Goal: Transaction & Acquisition: Purchase product/service

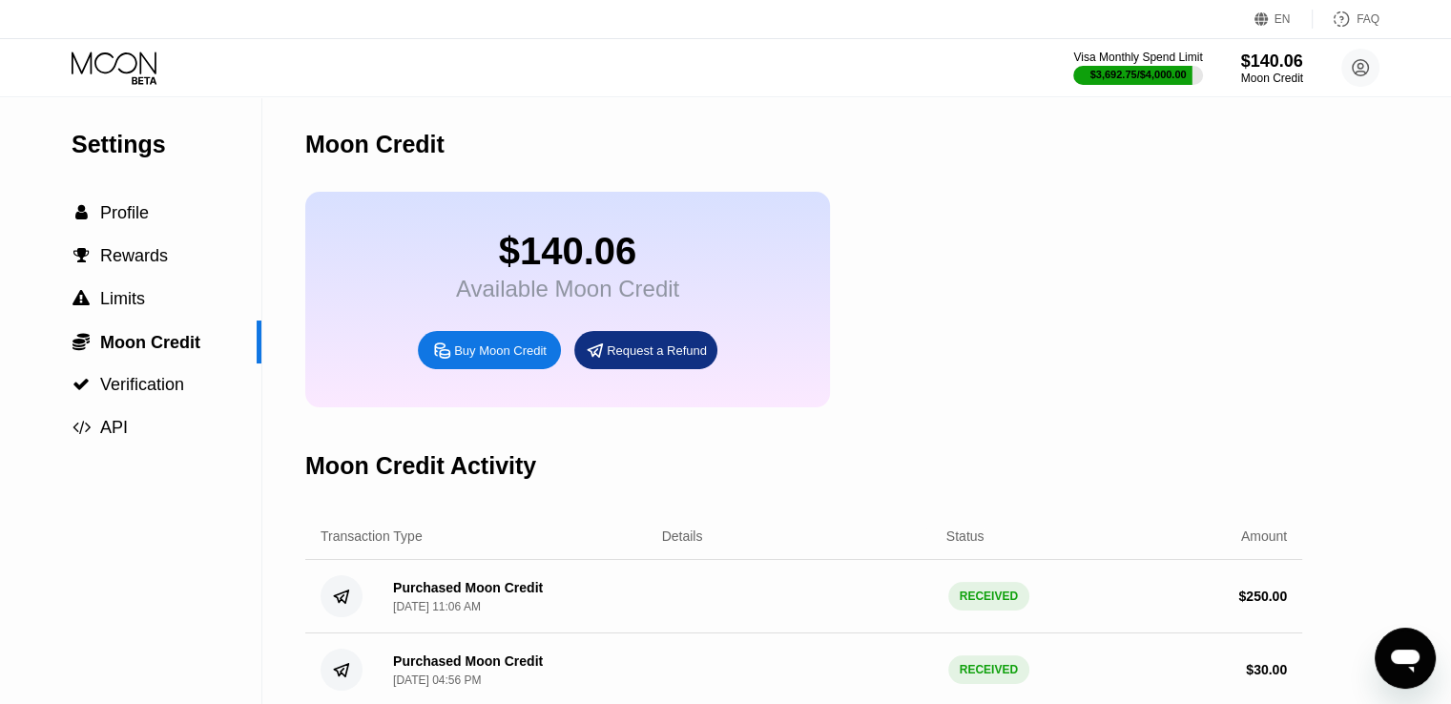
click at [111, 74] on icon at bounding box center [116, 68] width 89 height 33
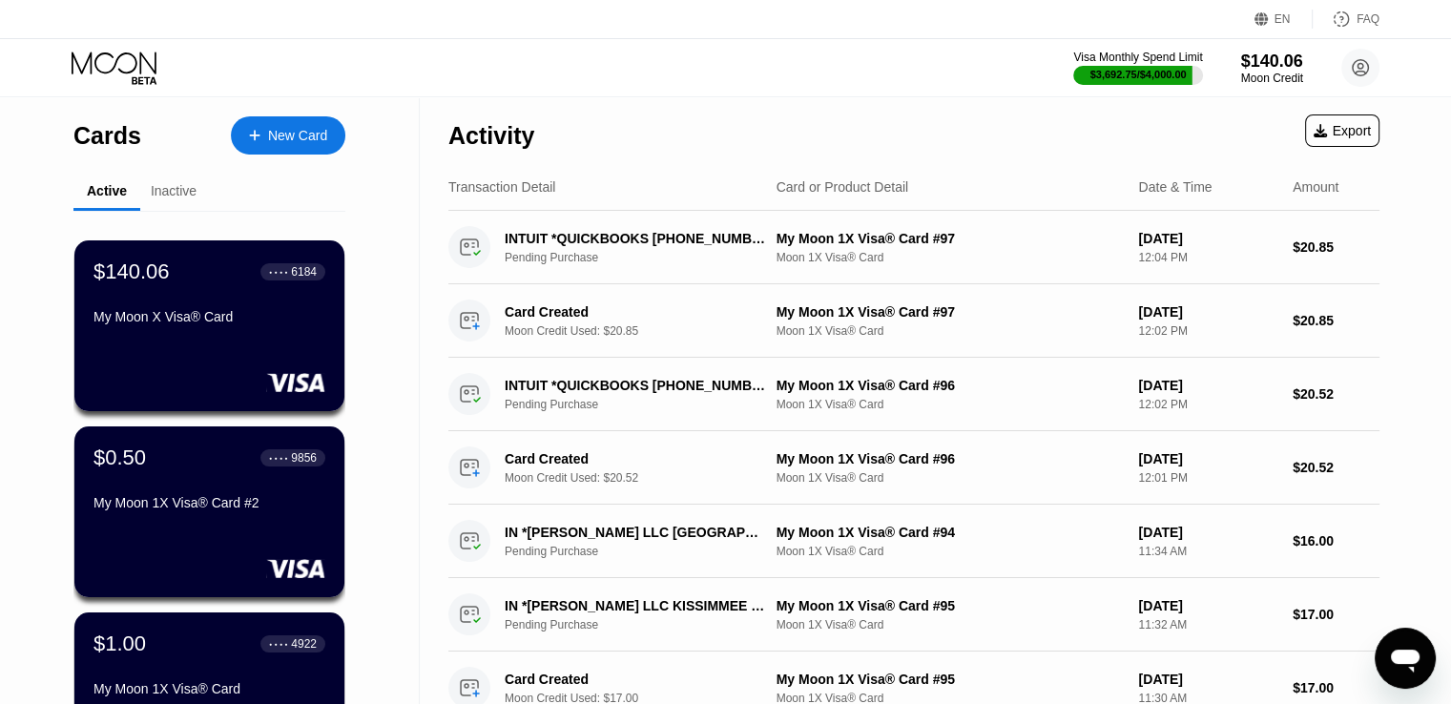
click at [273, 139] on div "New Card" at bounding box center [297, 136] width 59 height 16
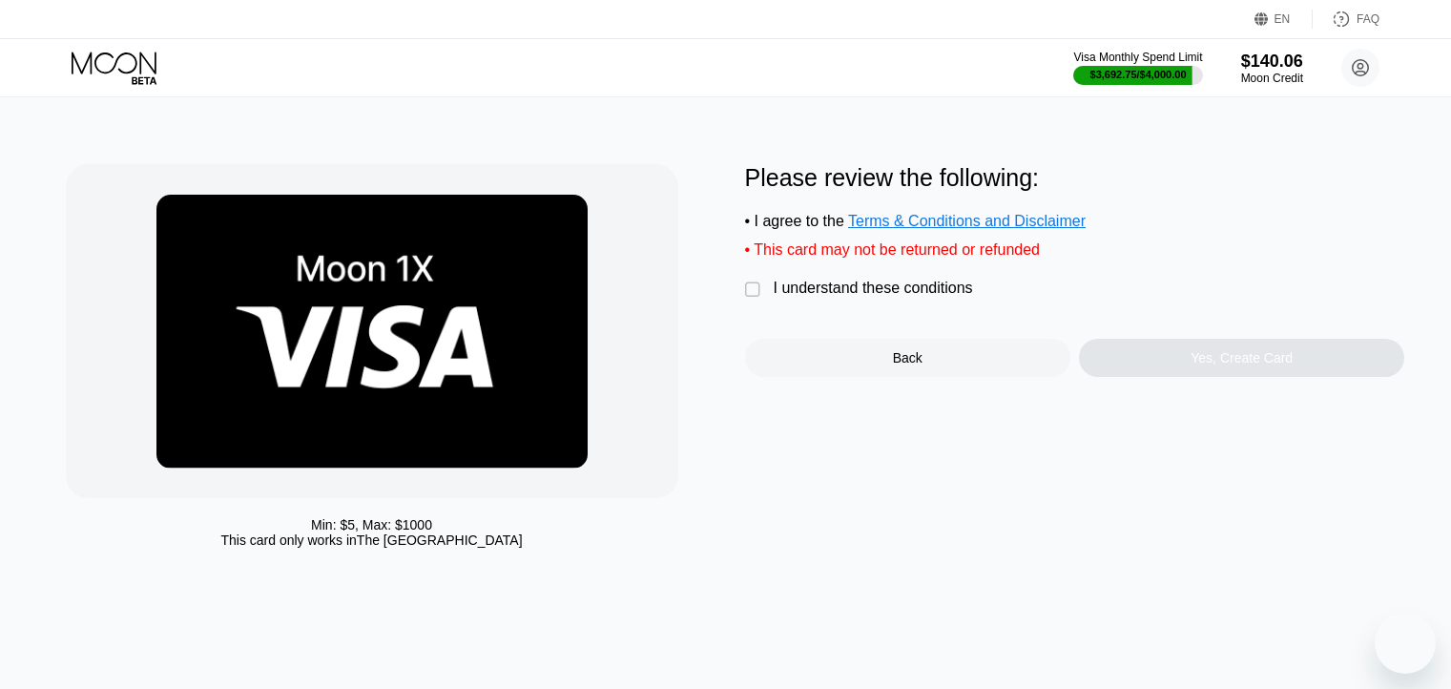
click at [902, 297] on div "I understand these conditions" at bounding box center [872, 287] width 199 height 17
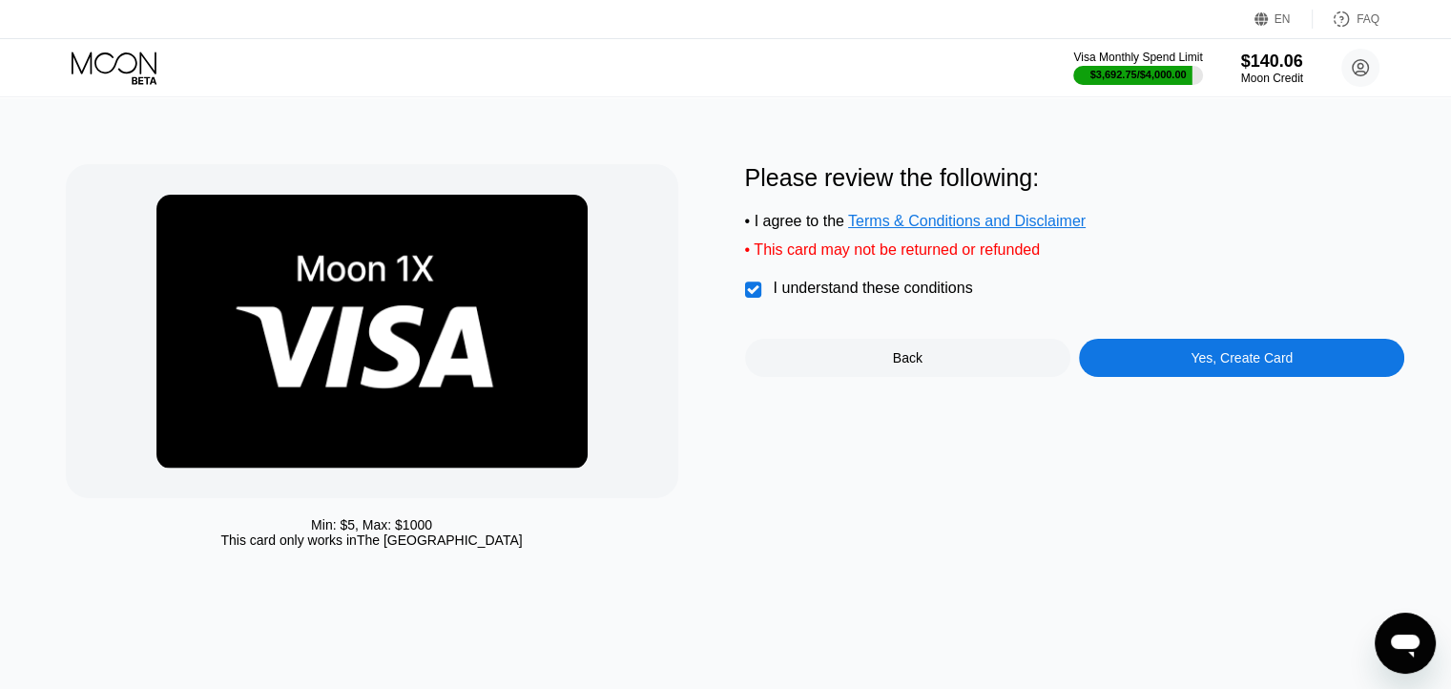
click at [1148, 372] on div "Yes, Create Card" at bounding box center [1241, 358] width 325 height 38
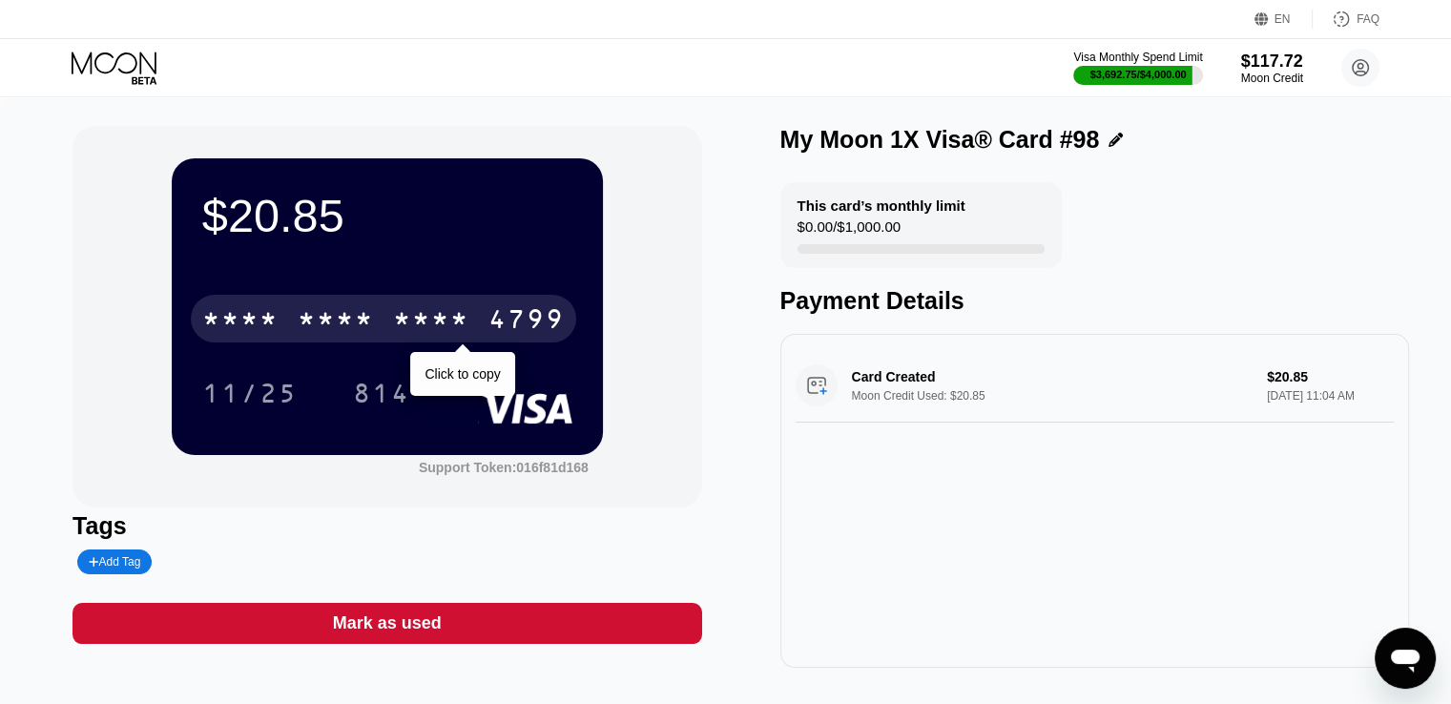
click at [513, 320] on div "4799" at bounding box center [526, 321] width 76 height 31
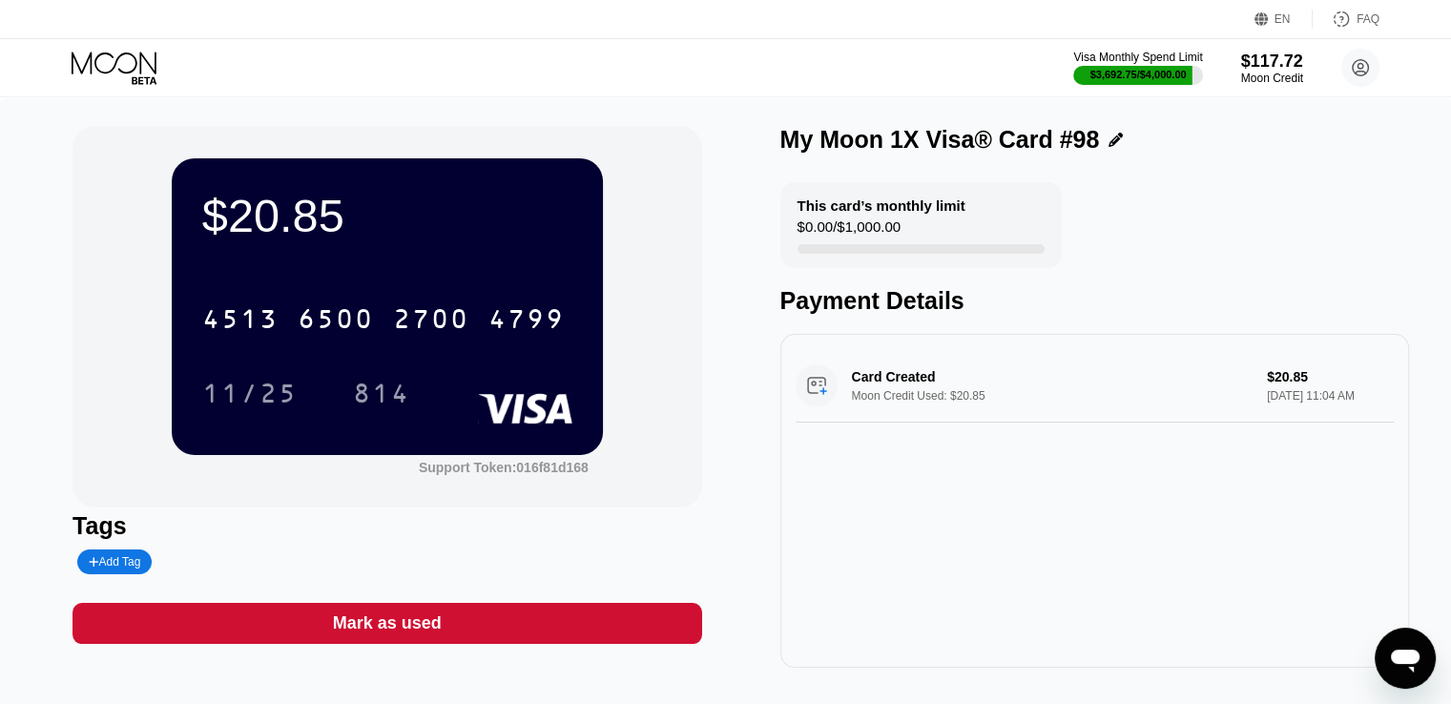
click at [117, 58] on icon at bounding box center [114, 63] width 85 height 22
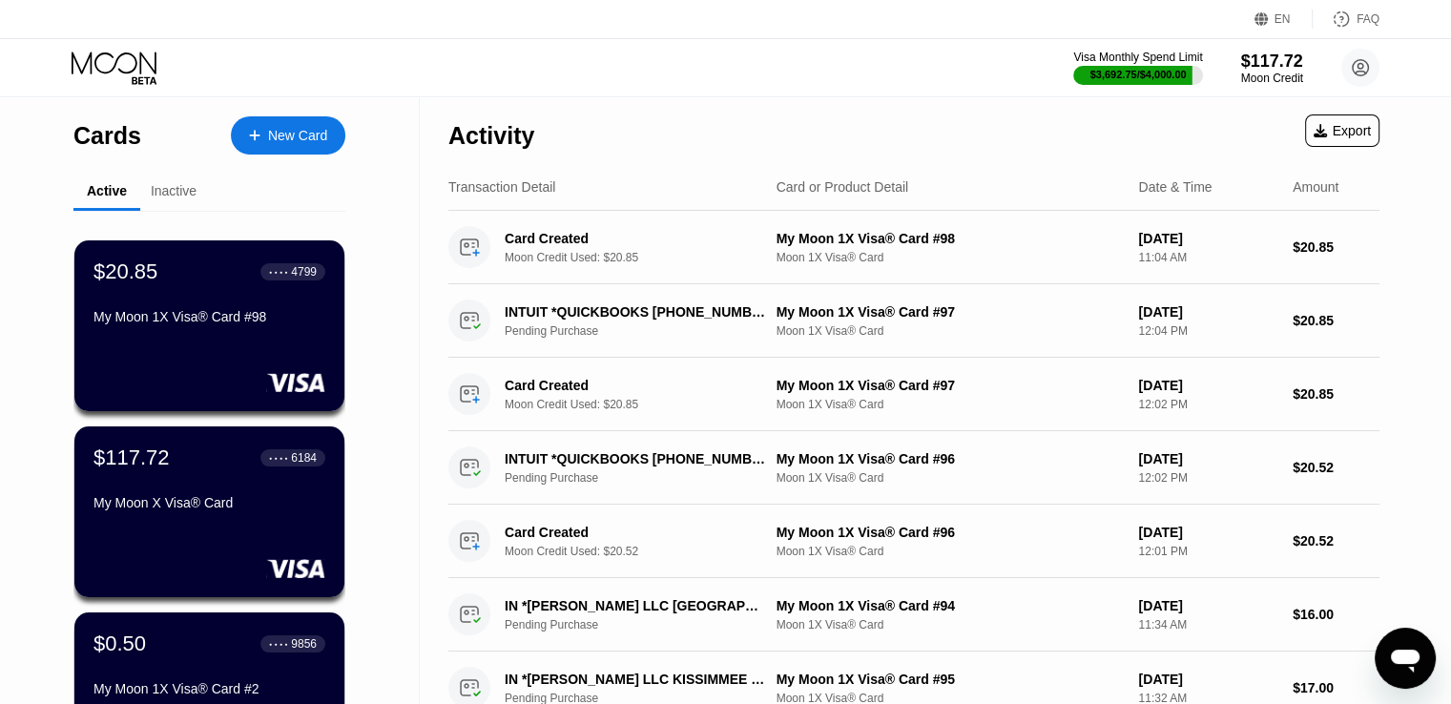
click at [301, 131] on div "New Card" at bounding box center [297, 136] width 59 height 16
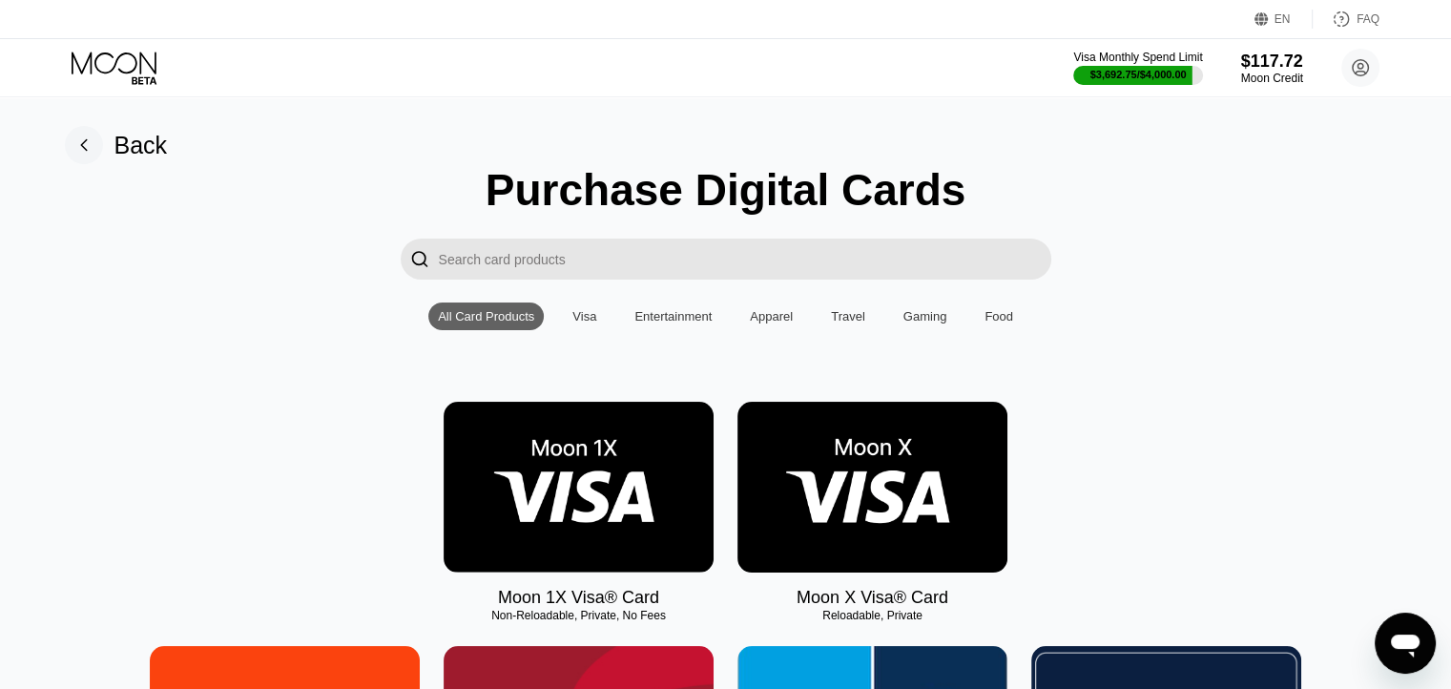
click at [624, 455] on img at bounding box center [578, 487] width 270 height 171
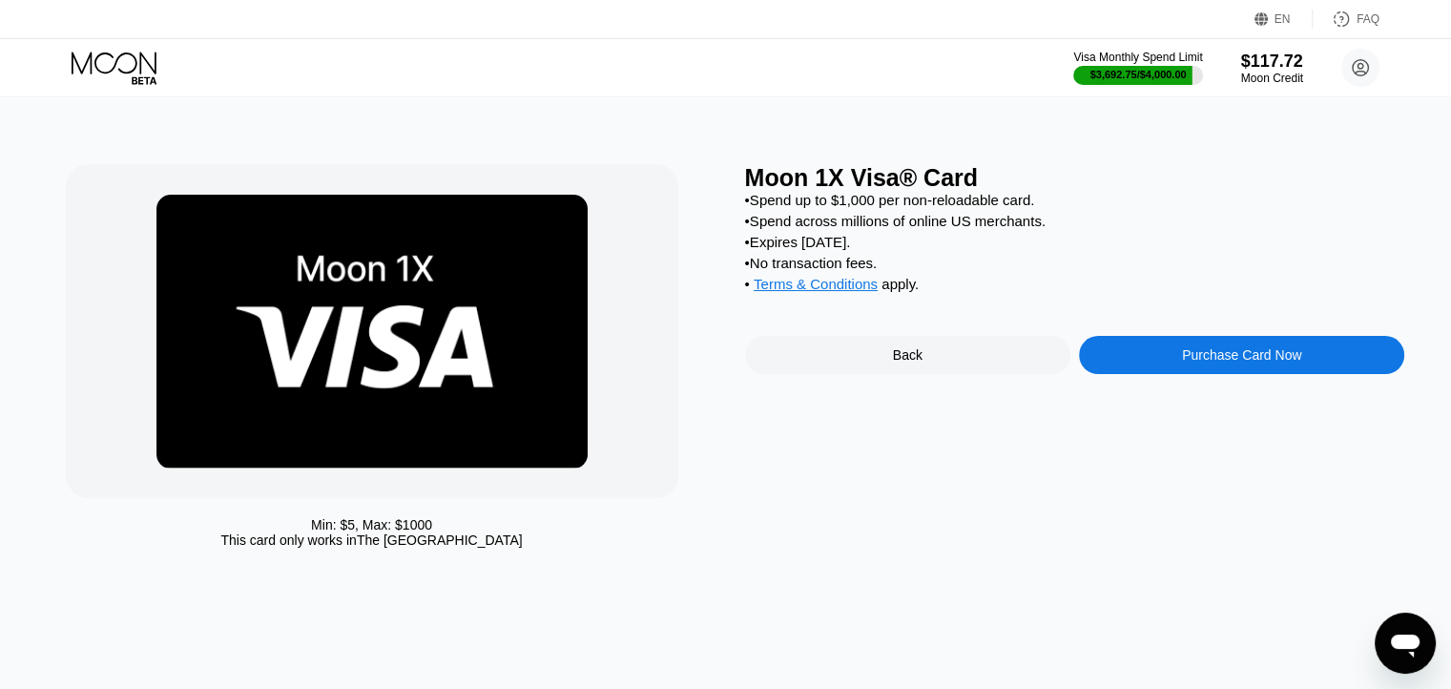
click at [1177, 366] on div "Purchase Card Now" at bounding box center [1241, 355] width 325 height 38
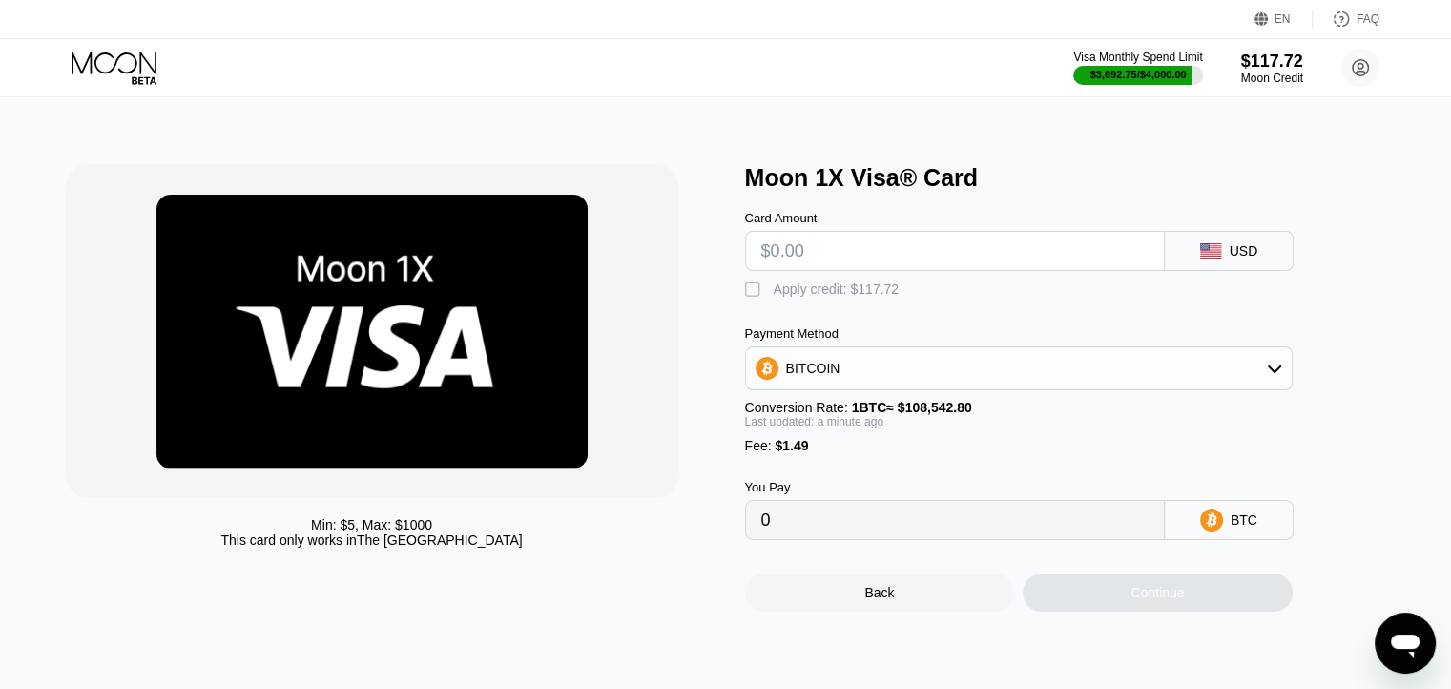
click at [889, 264] on input "text" at bounding box center [954, 251] width 387 height 38
type input "$19"
type input "0.00018878"
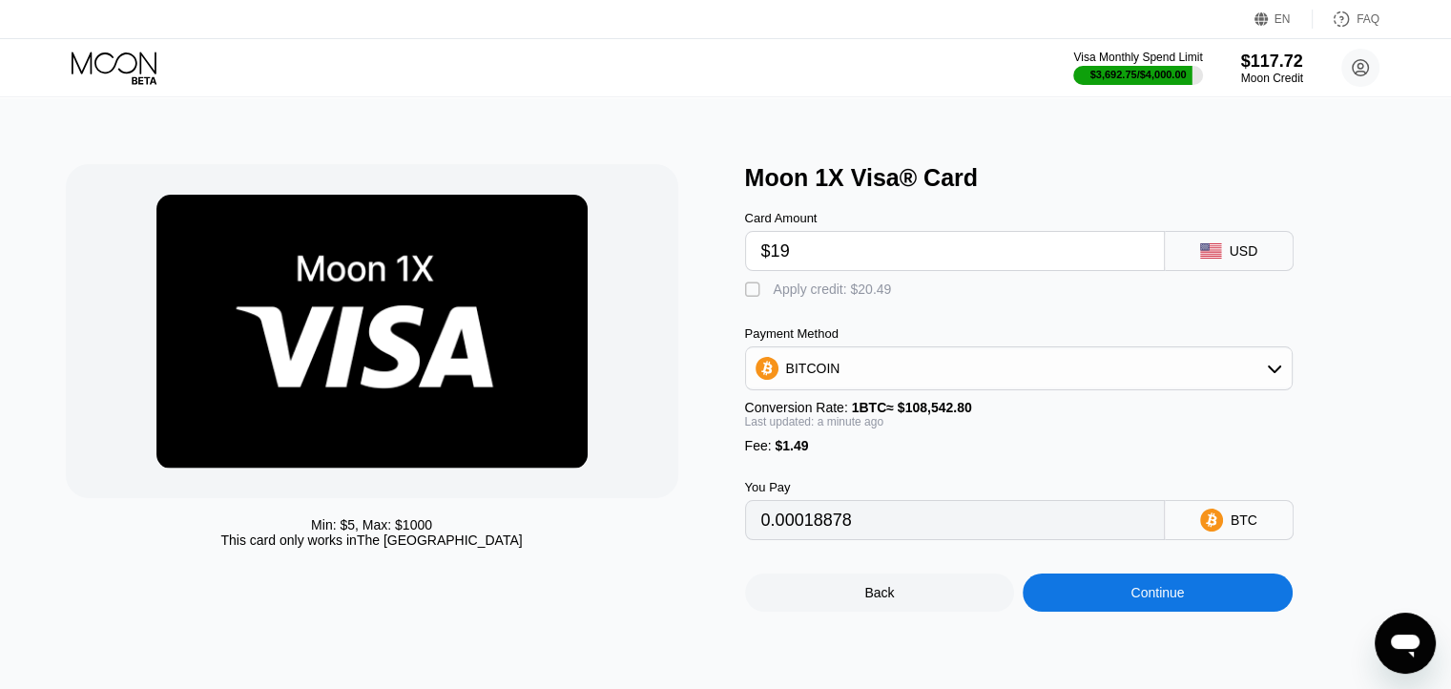
type input "$19"
click at [858, 291] on div "Apply credit: $20.49" at bounding box center [832, 288] width 118 height 15
type input "0"
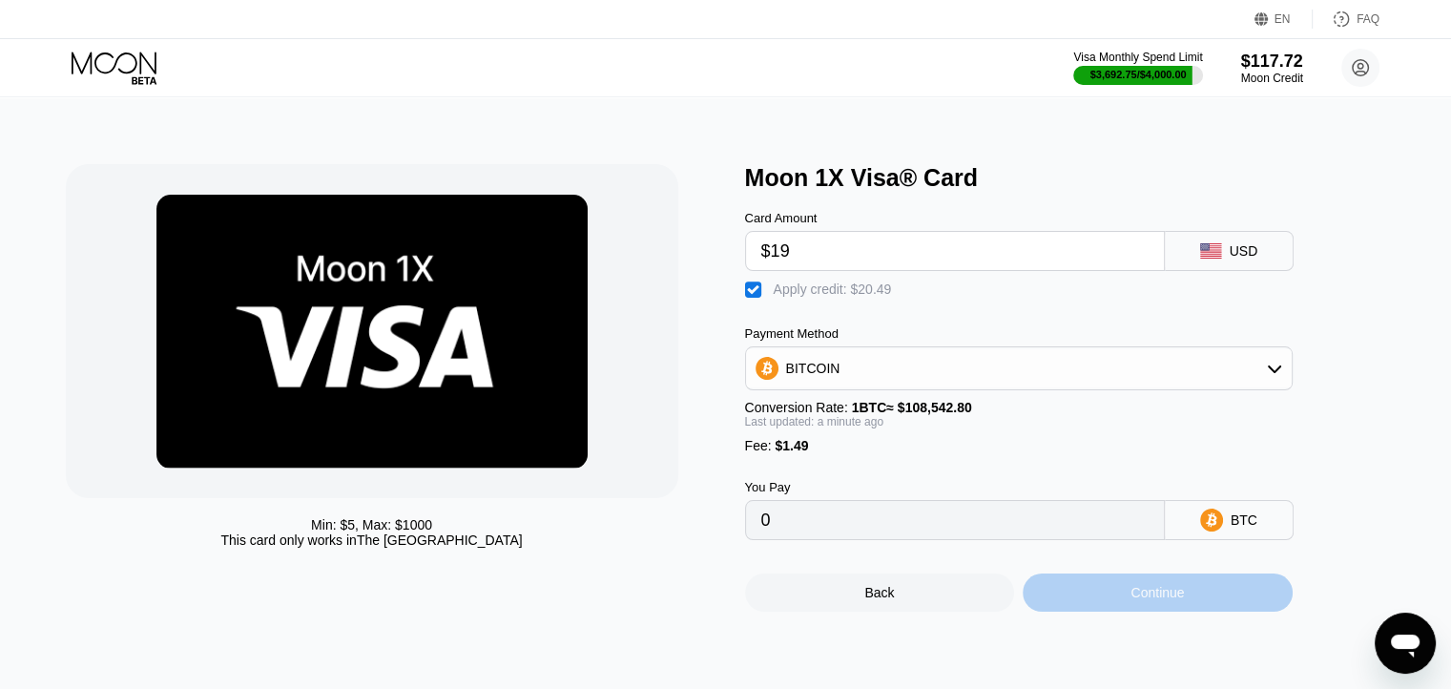
click at [1133, 600] on div "Continue" at bounding box center [1156, 592] width 53 height 15
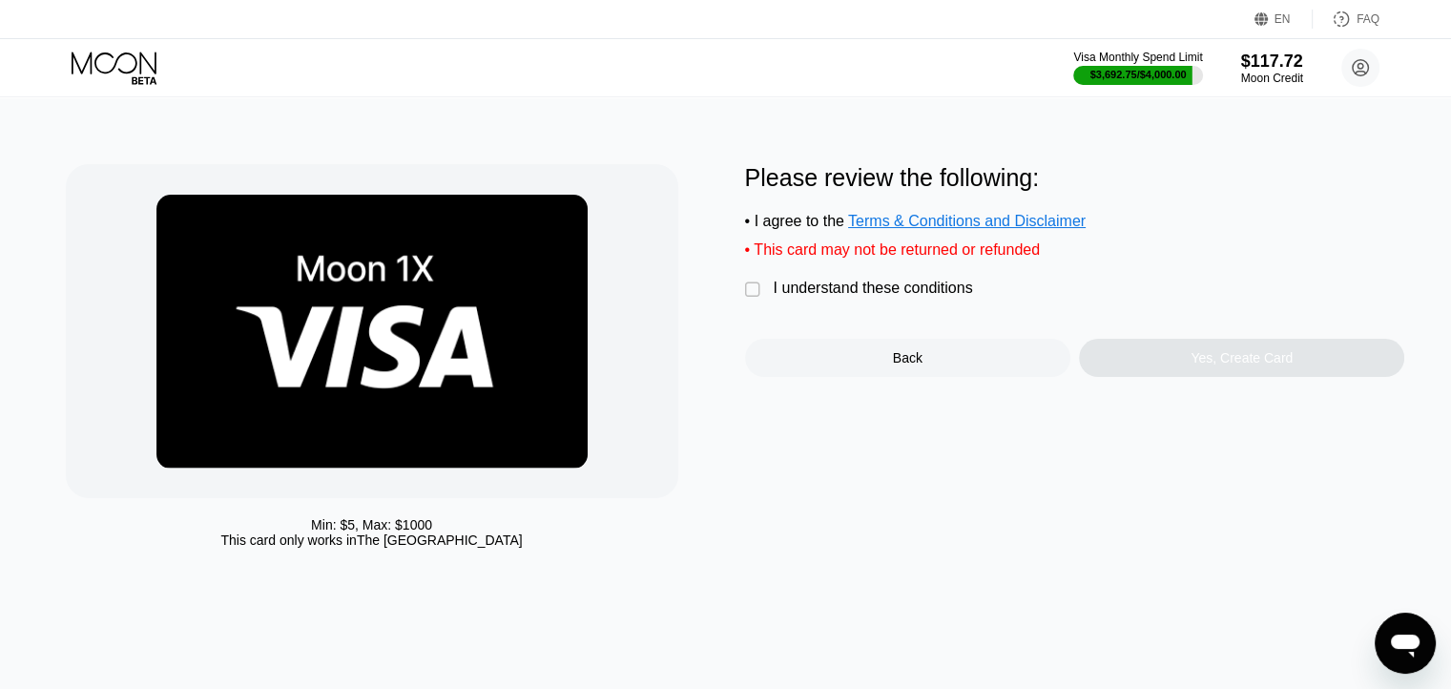
click at [880, 297] on div "I understand these conditions" at bounding box center [872, 287] width 199 height 17
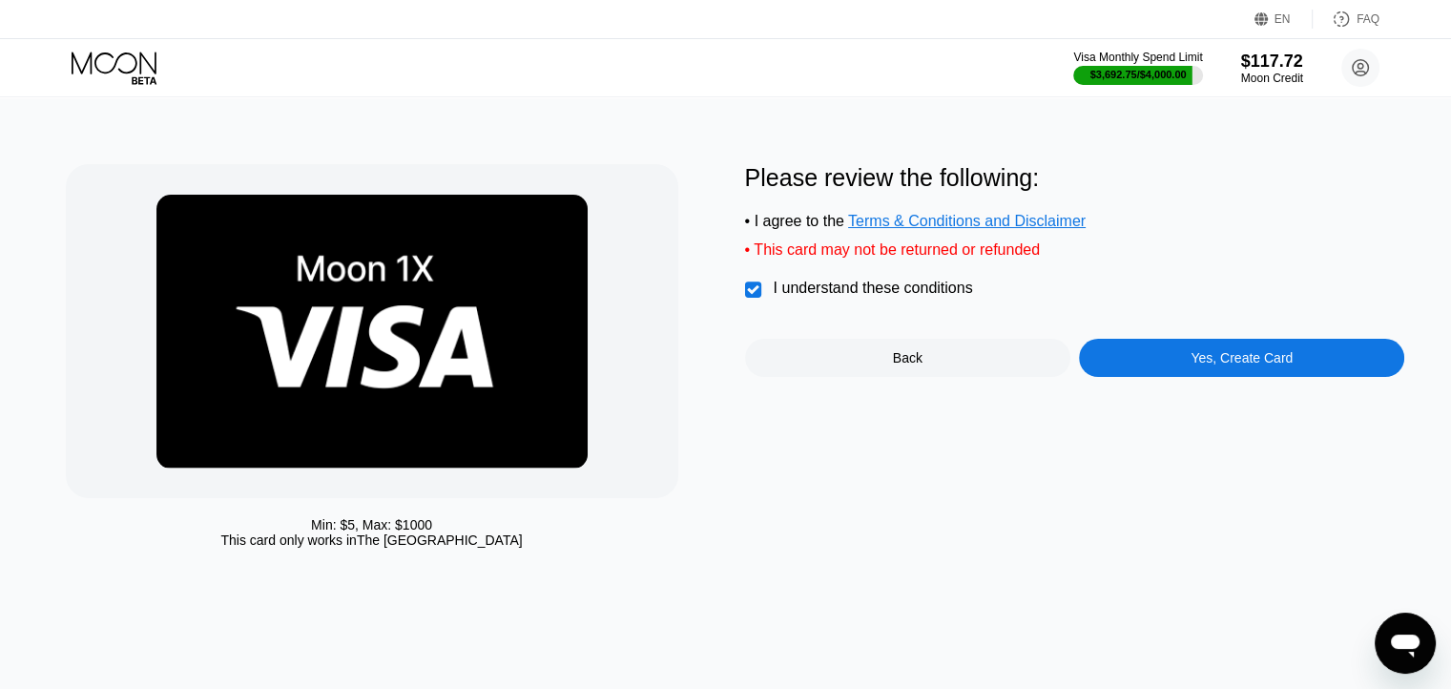
click at [1194, 365] on div "Yes, Create Card" at bounding box center [1241, 357] width 102 height 15
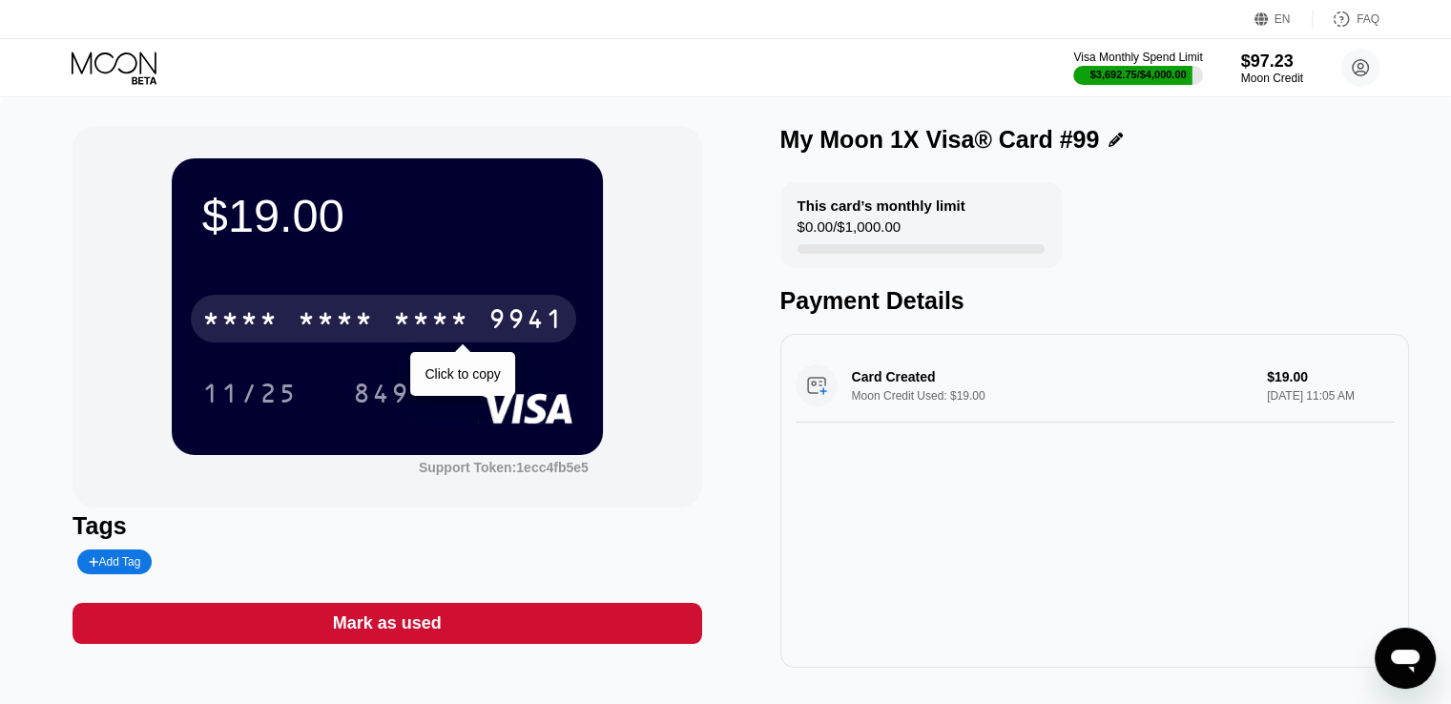
click at [492, 322] on div "9941" at bounding box center [526, 321] width 76 height 31
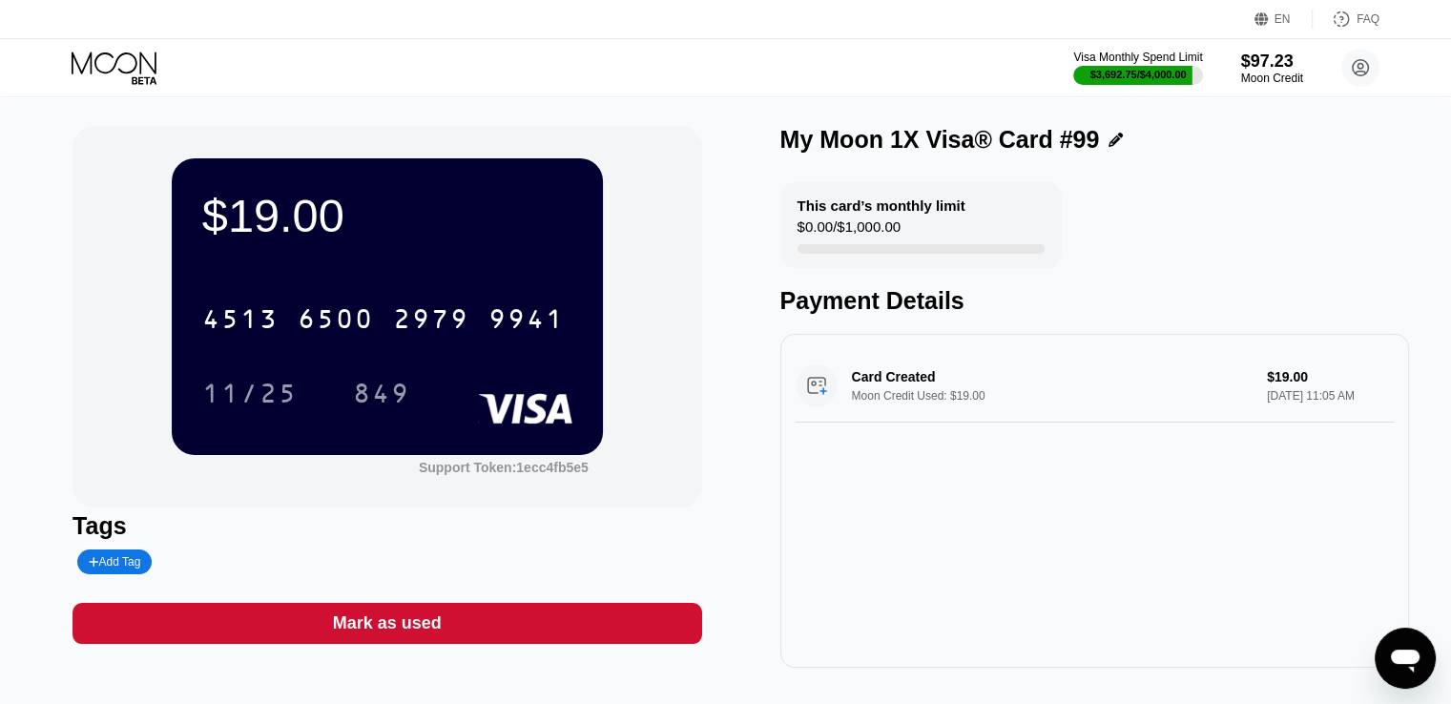
click at [134, 72] on icon at bounding box center [116, 68] width 89 height 33
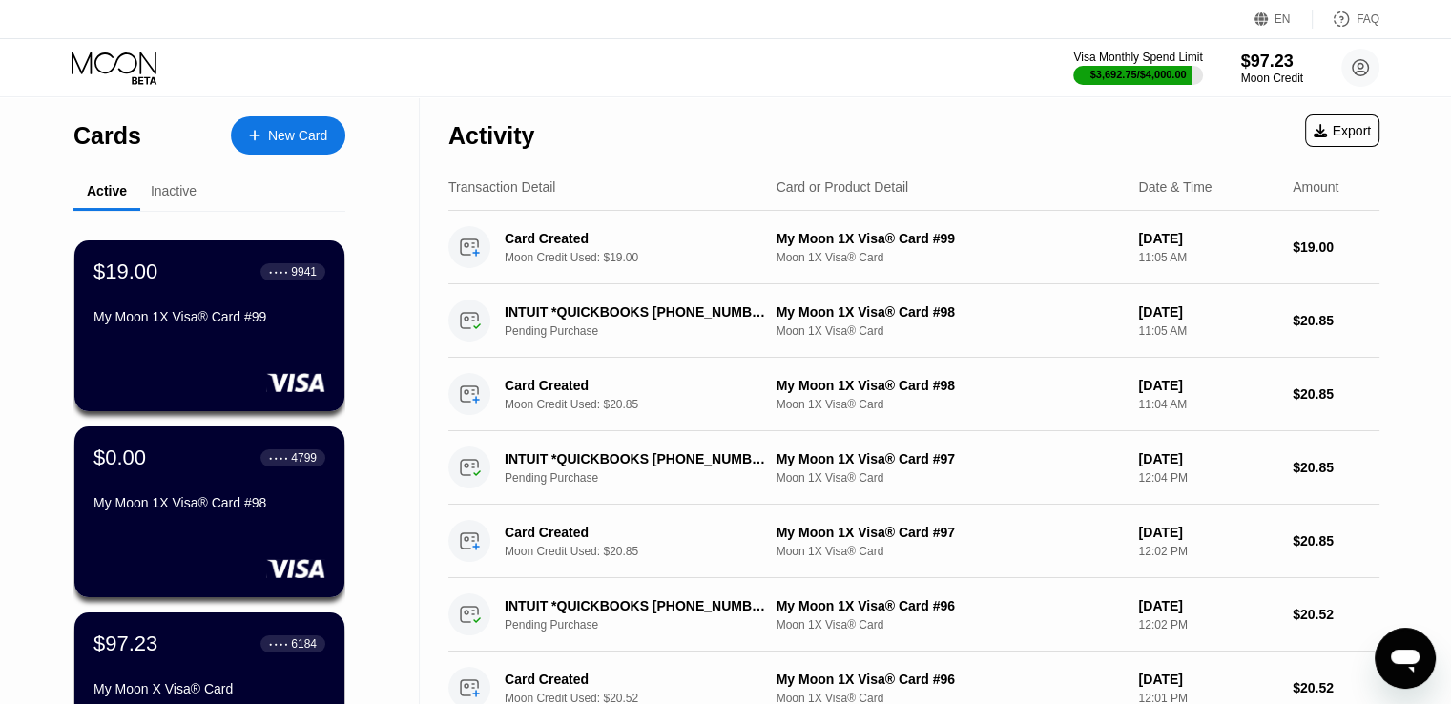
click at [287, 138] on div "New Card" at bounding box center [297, 136] width 59 height 16
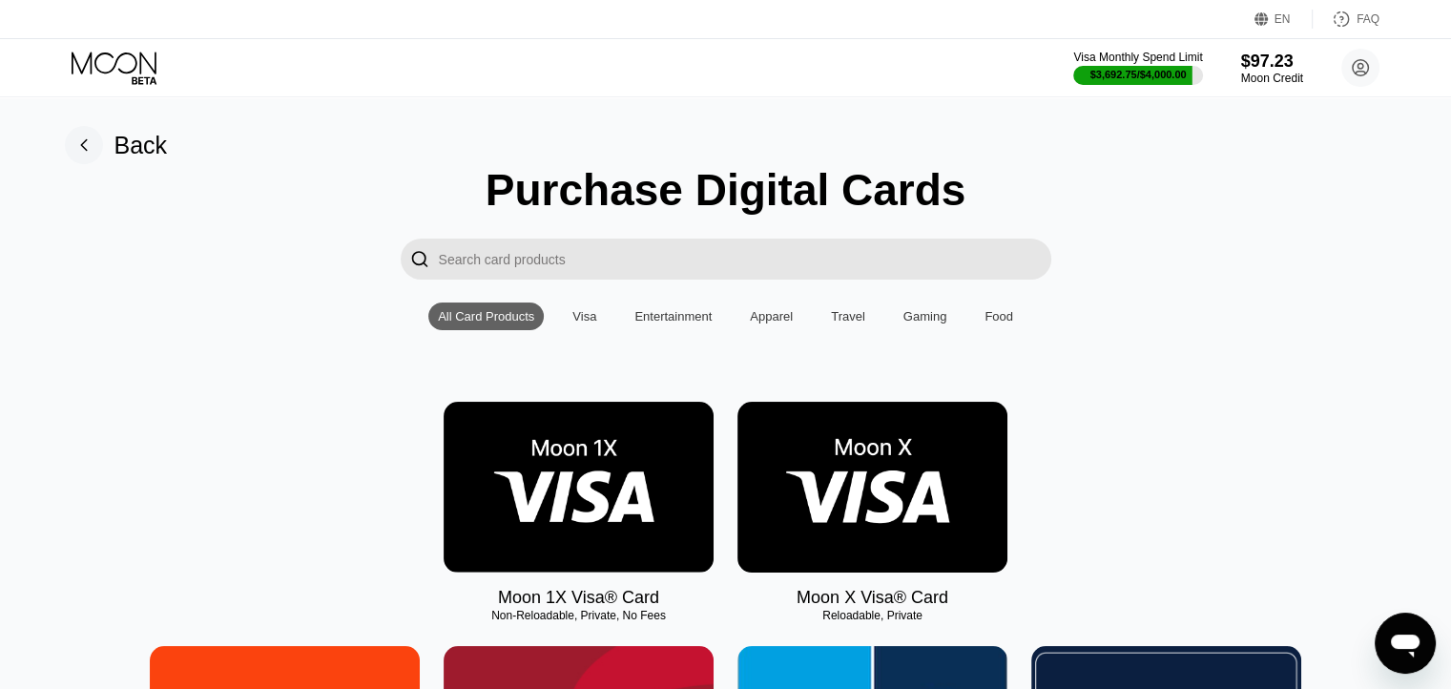
click at [613, 486] on img at bounding box center [578, 487] width 270 height 171
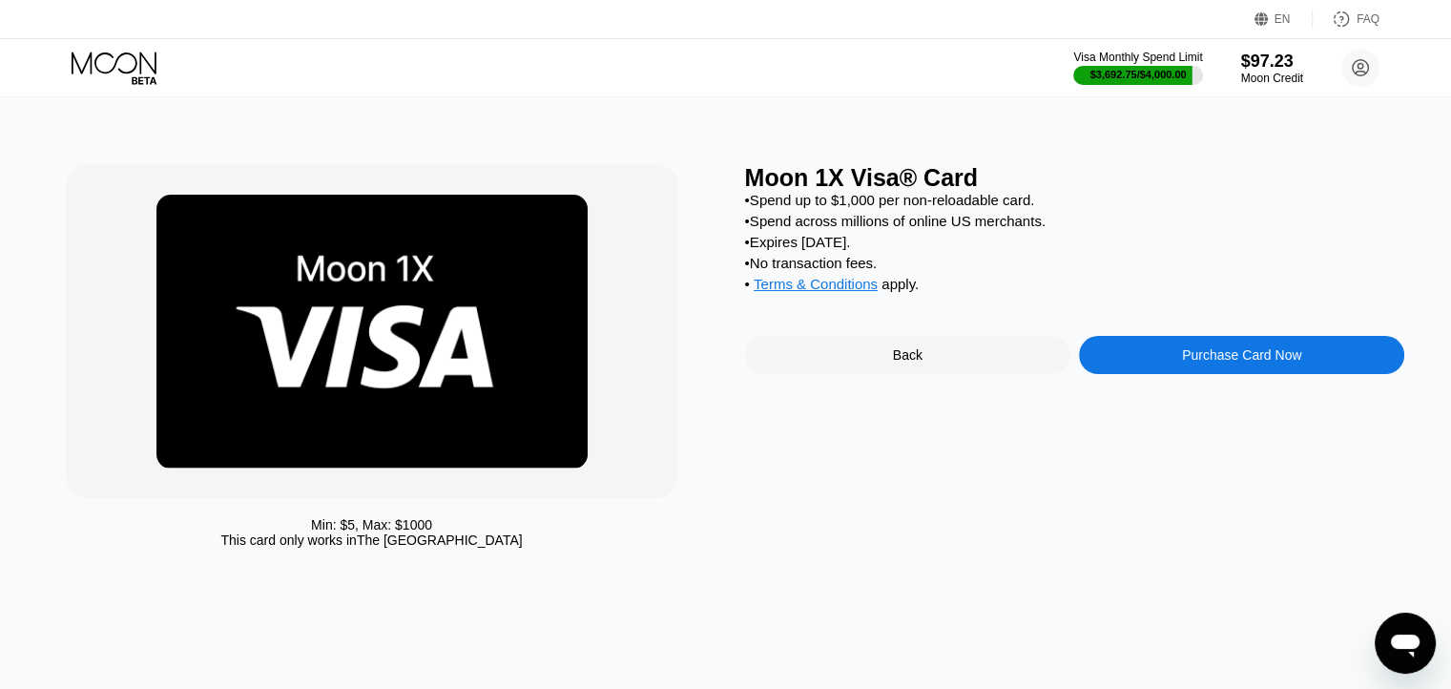
click at [1164, 353] on div "Moon 1X Visa® Card • Spend up to $1,000 per non-reloadable card. • Spend across…" at bounding box center [1075, 360] width 660 height 393
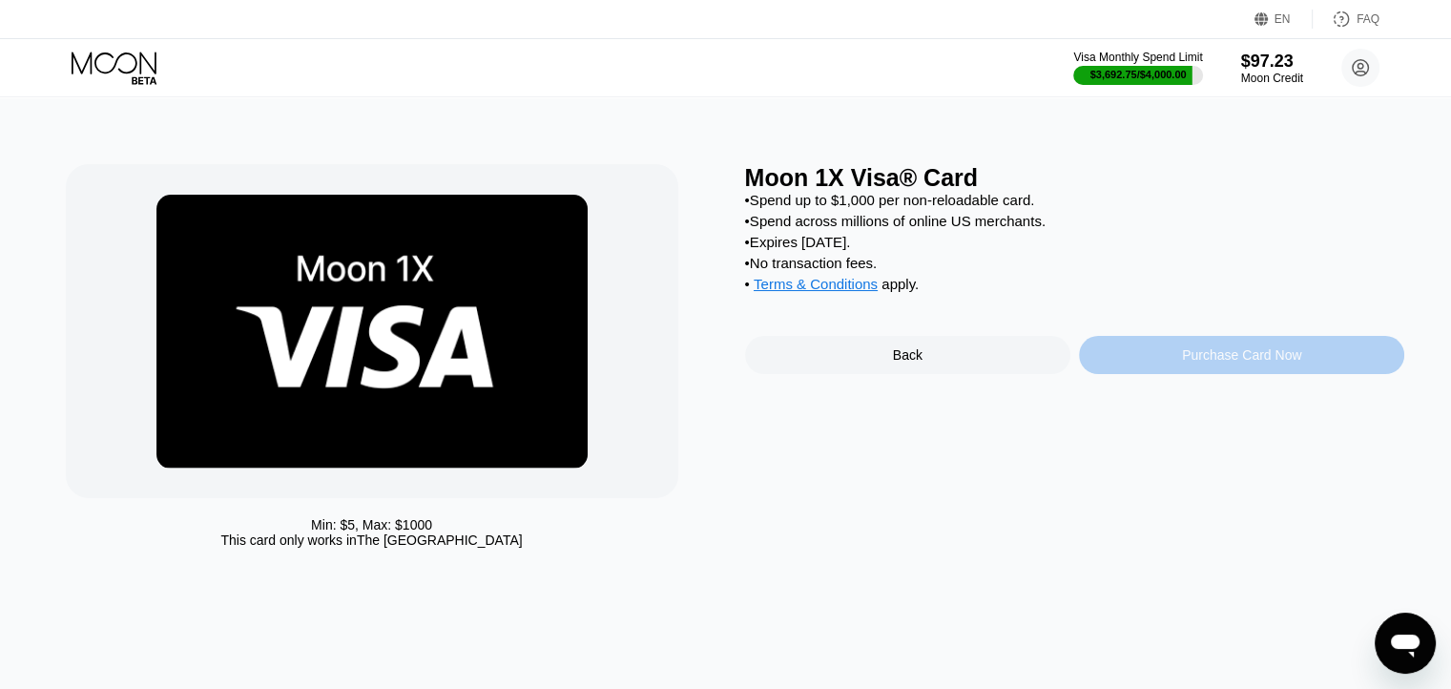
click at [1167, 371] on div "Purchase Card Now" at bounding box center [1241, 355] width 325 height 38
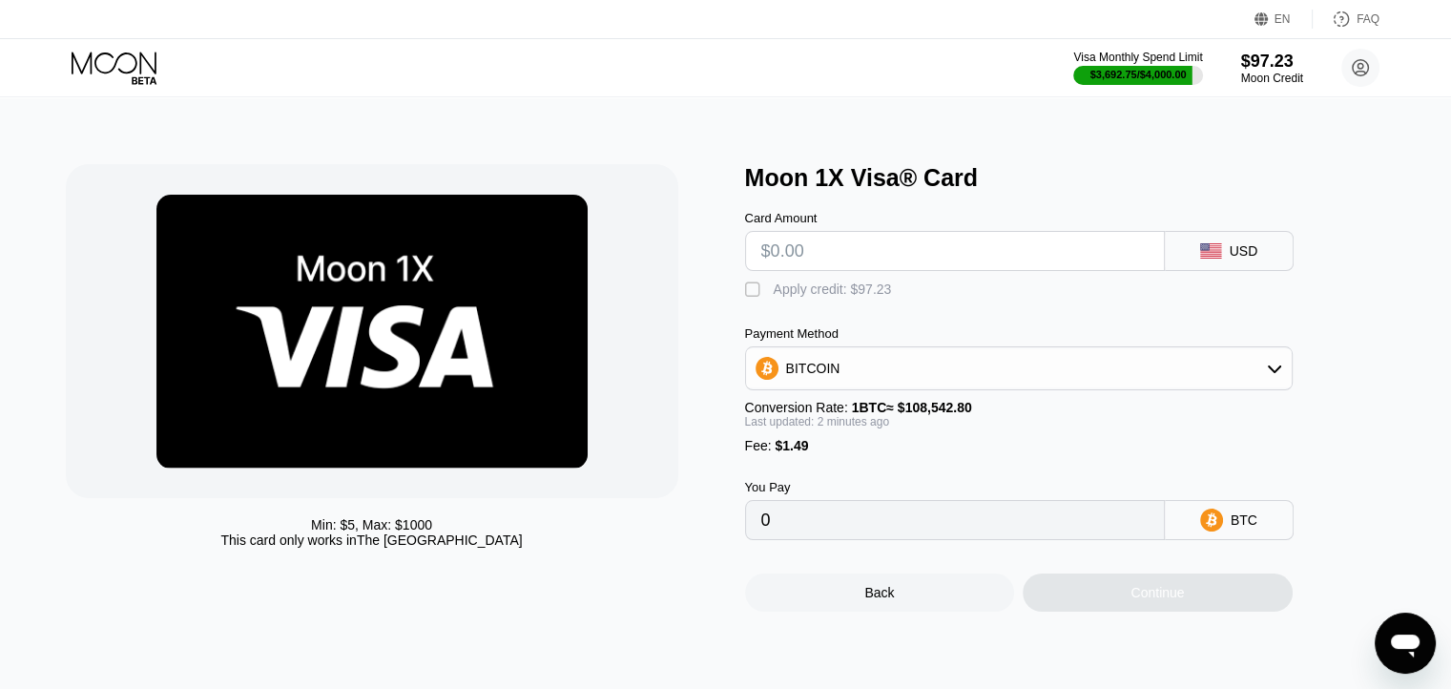
click at [884, 263] on input "text" at bounding box center [954, 251] width 387 height 38
paste input "$20.19"
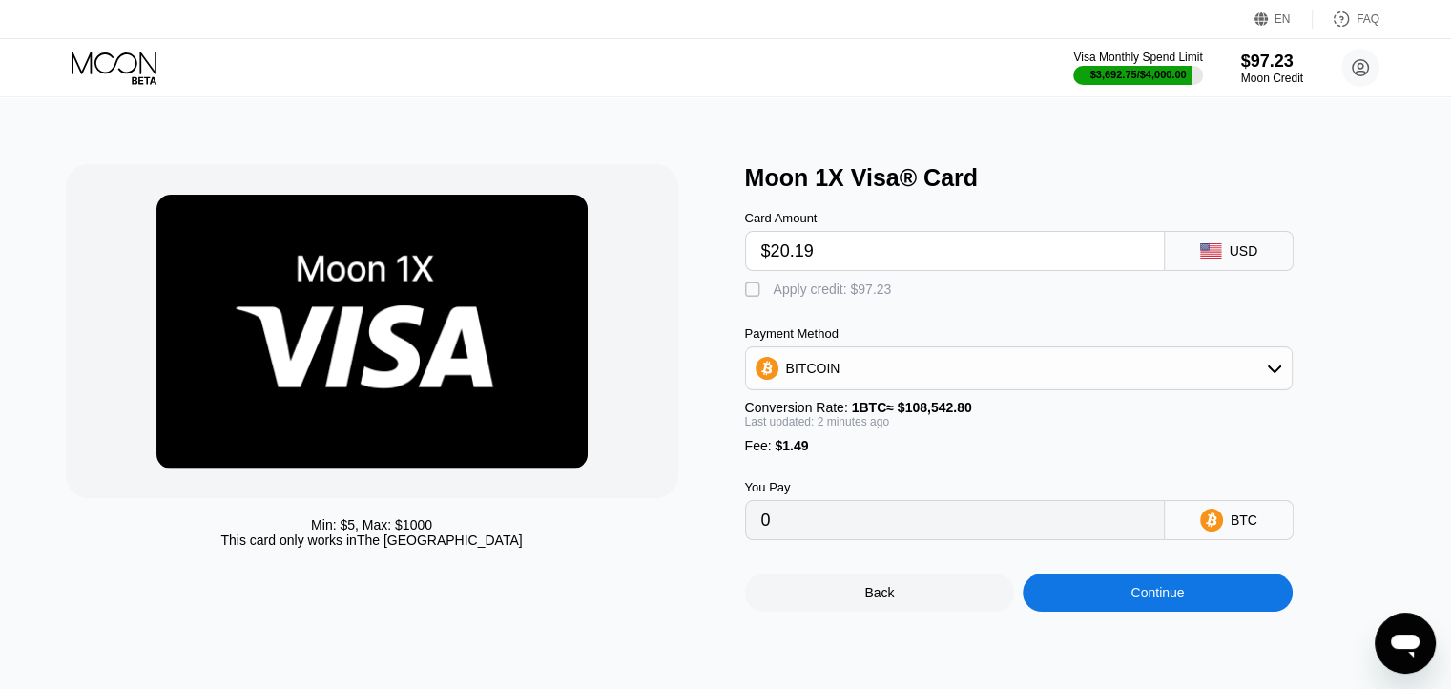
type input "$20.19"
type input "0.00019974"
type input "$20.19"
click at [843, 297] on div "Apply credit: $21.68" at bounding box center [832, 288] width 118 height 15
type input "0"
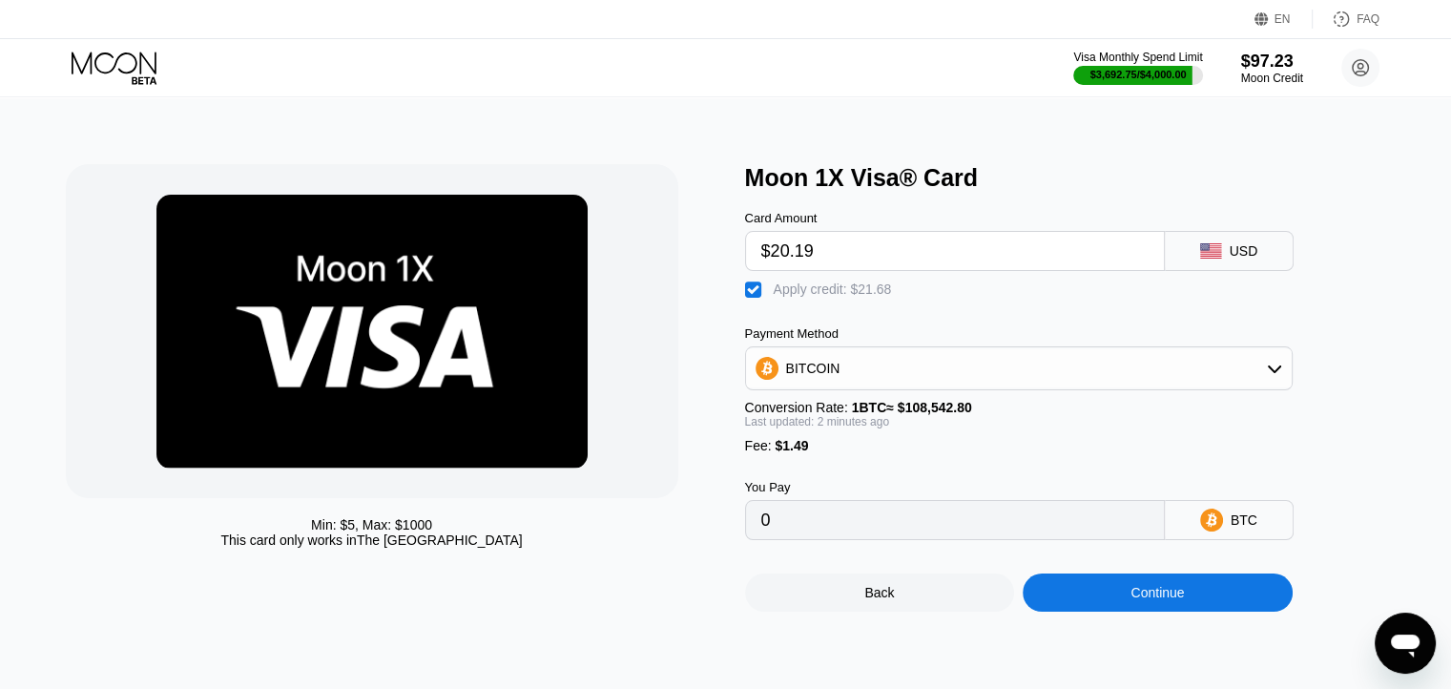
click at [1107, 611] on div "Continue" at bounding box center [1157, 592] width 270 height 38
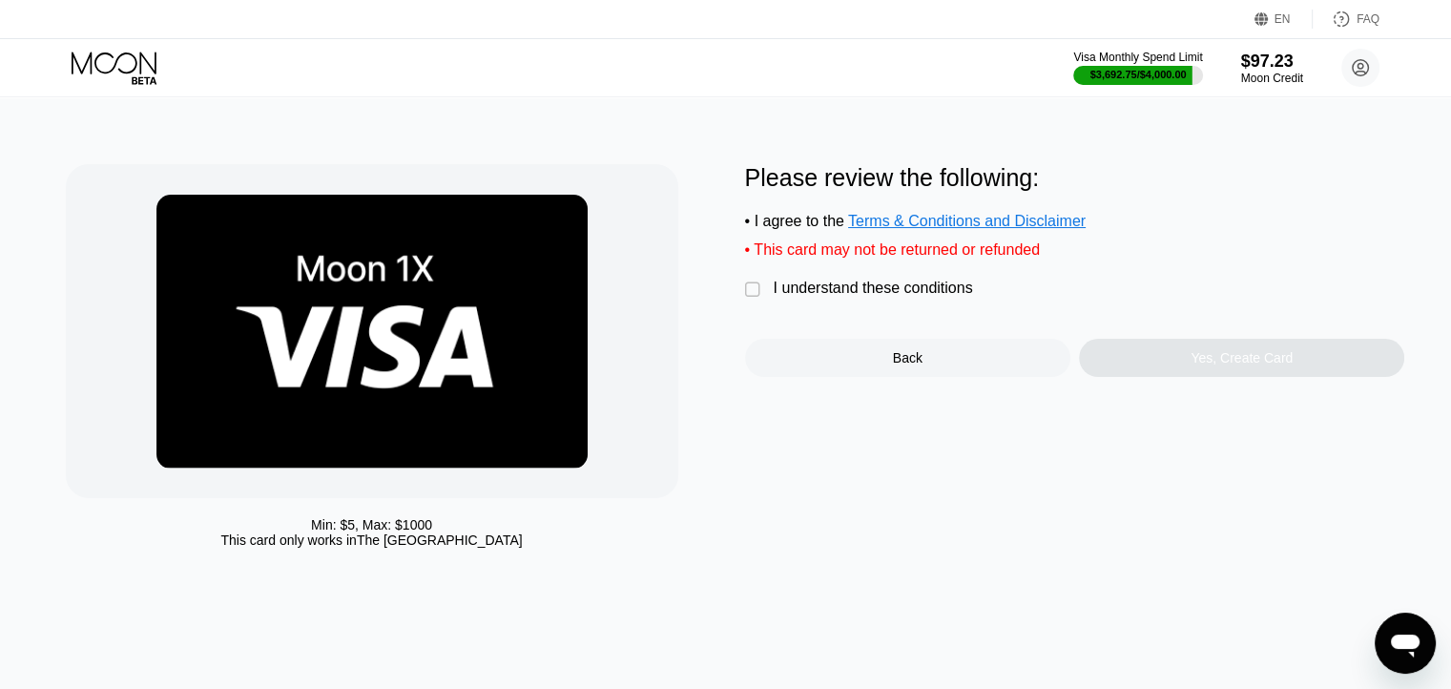
click at [814, 297] on div "I understand these conditions" at bounding box center [872, 287] width 199 height 17
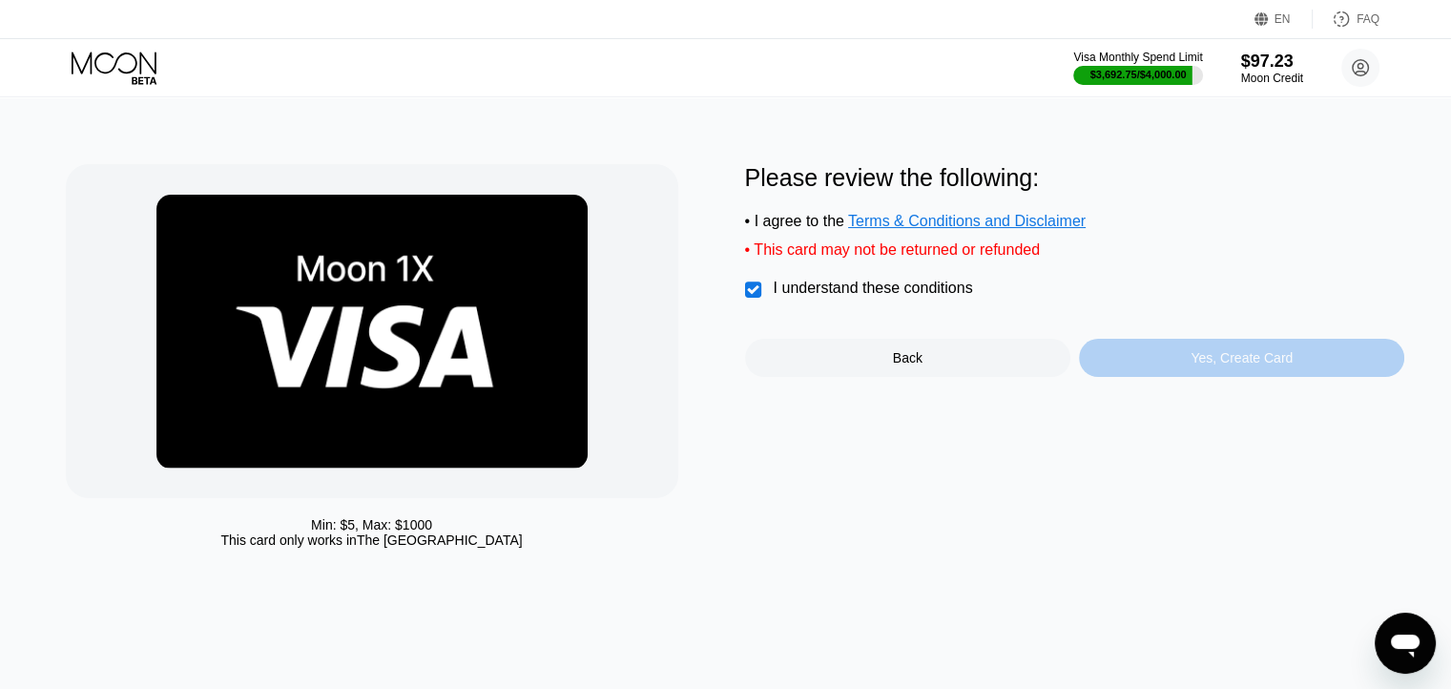
click at [1161, 374] on div "Yes, Create Card" at bounding box center [1241, 358] width 325 height 38
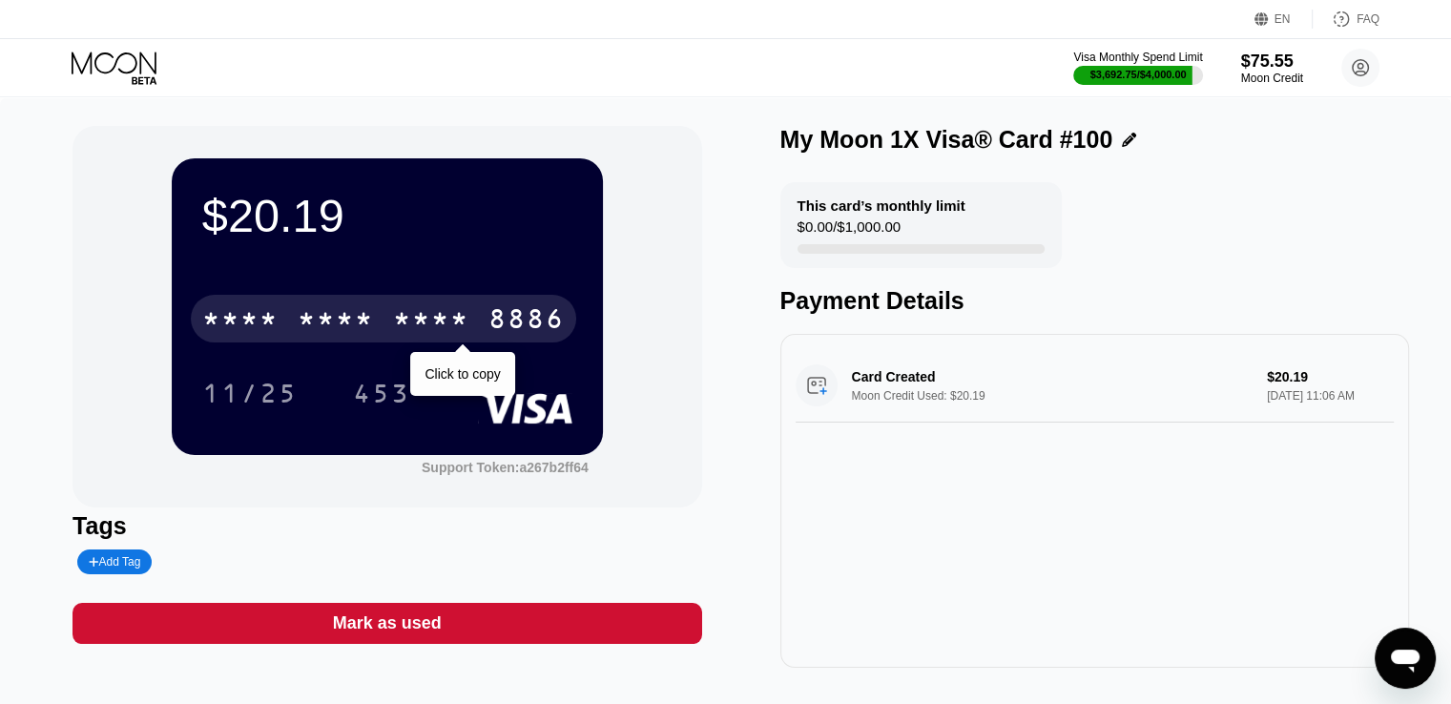
click at [492, 320] on div "8886" at bounding box center [526, 321] width 76 height 31
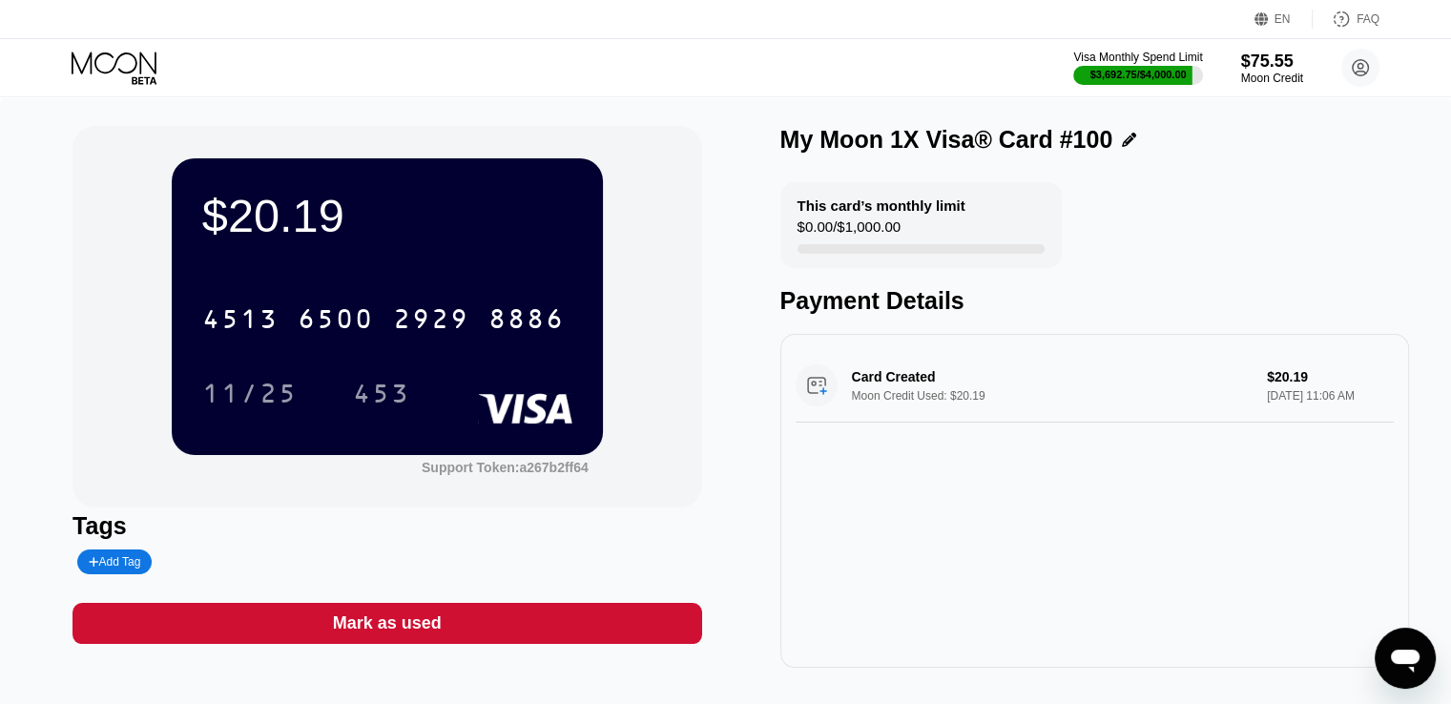
click at [109, 69] on icon at bounding box center [116, 68] width 89 height 33
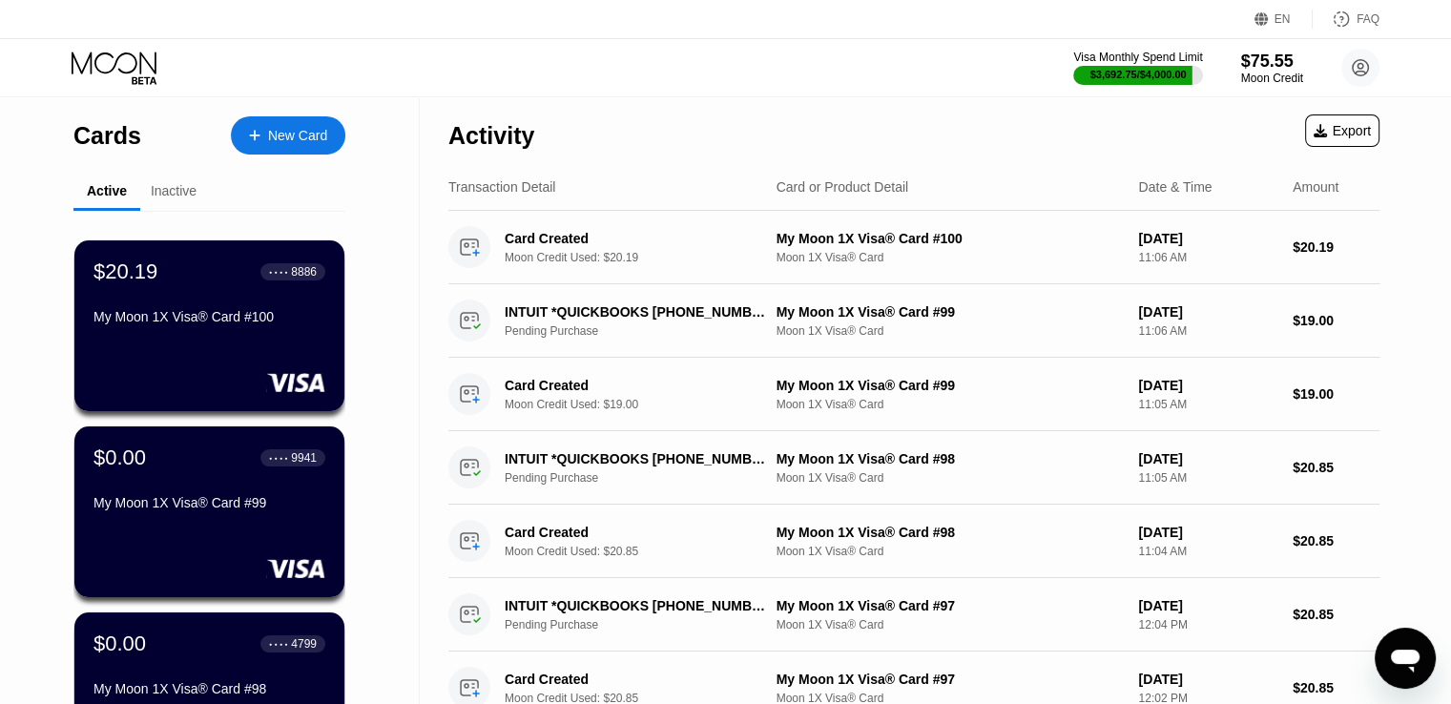
click at [282, 131] on div "New Card" at bounding box center [297, 136] width 59 height 16
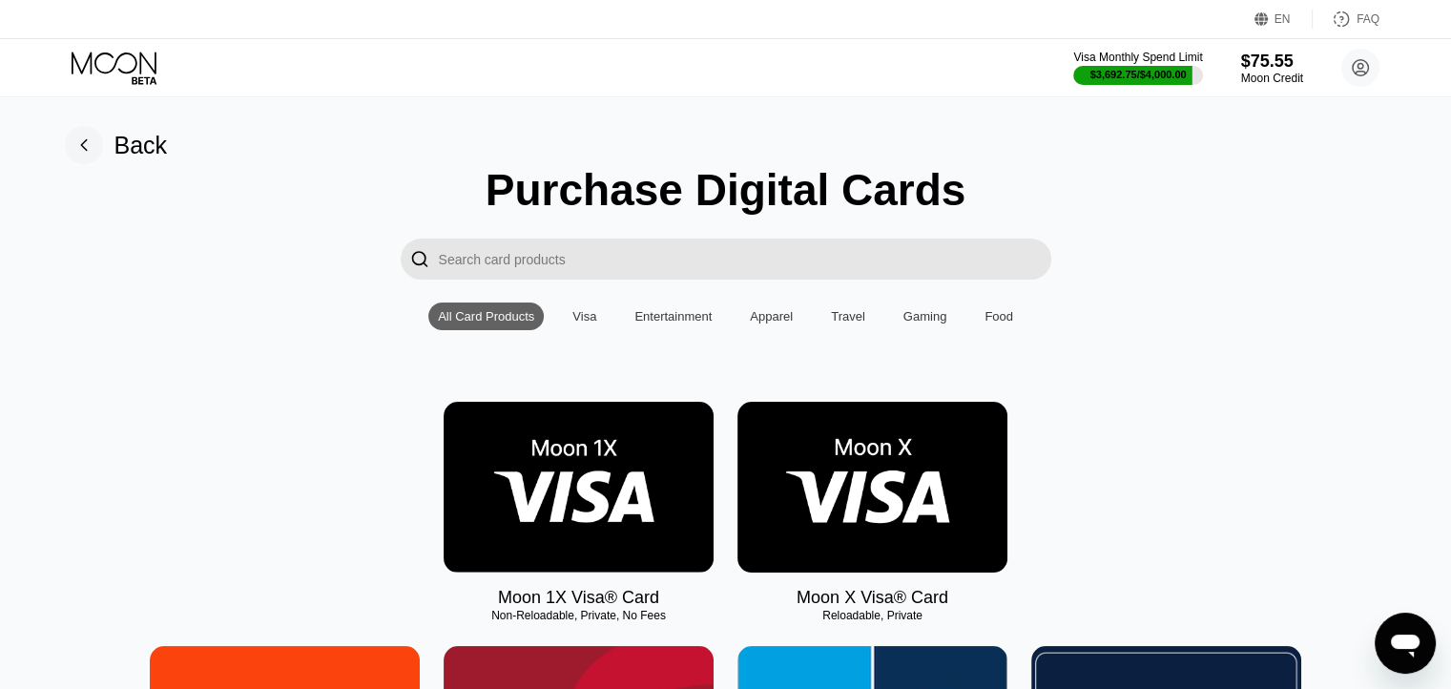
click at [604, 501] on img at bounding box center [578, 487] width 270 height 171
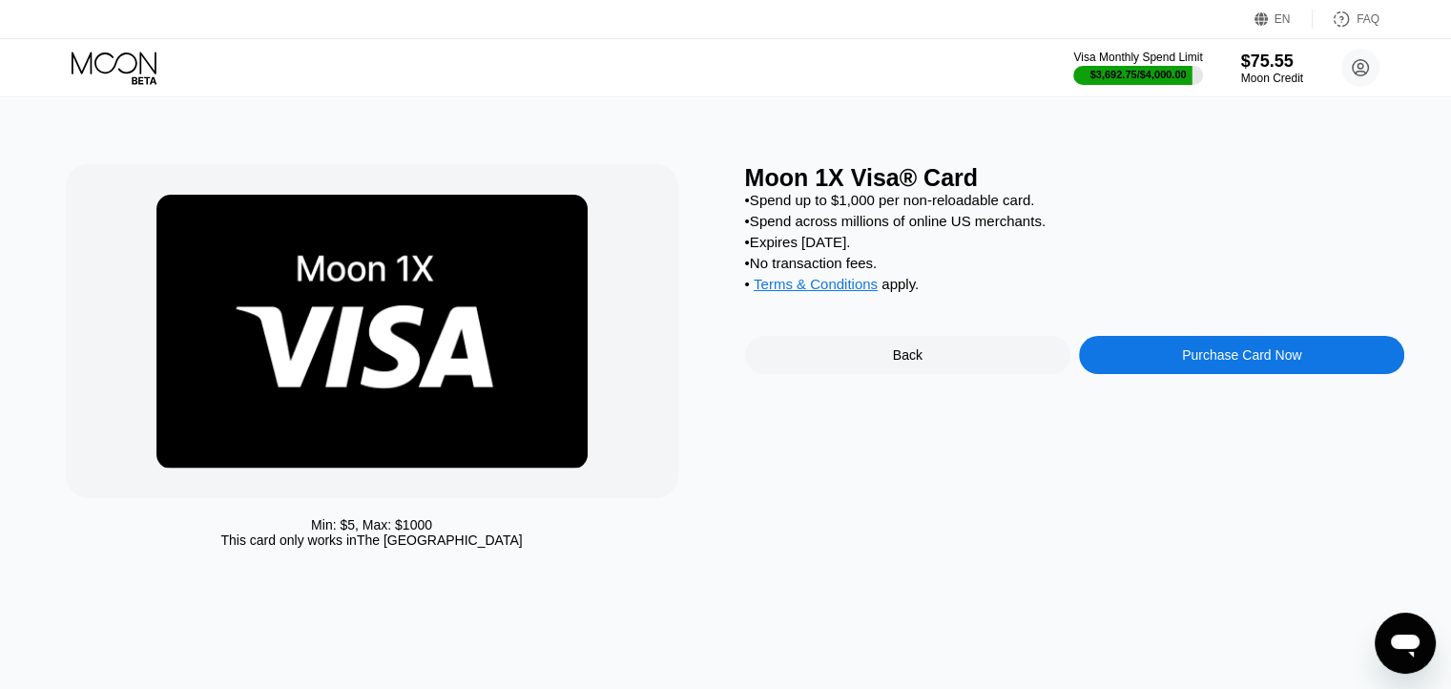
click at [1129, 374] on div "Purchase Card Now" at bounding box center [1241, 355] width 325 height 38
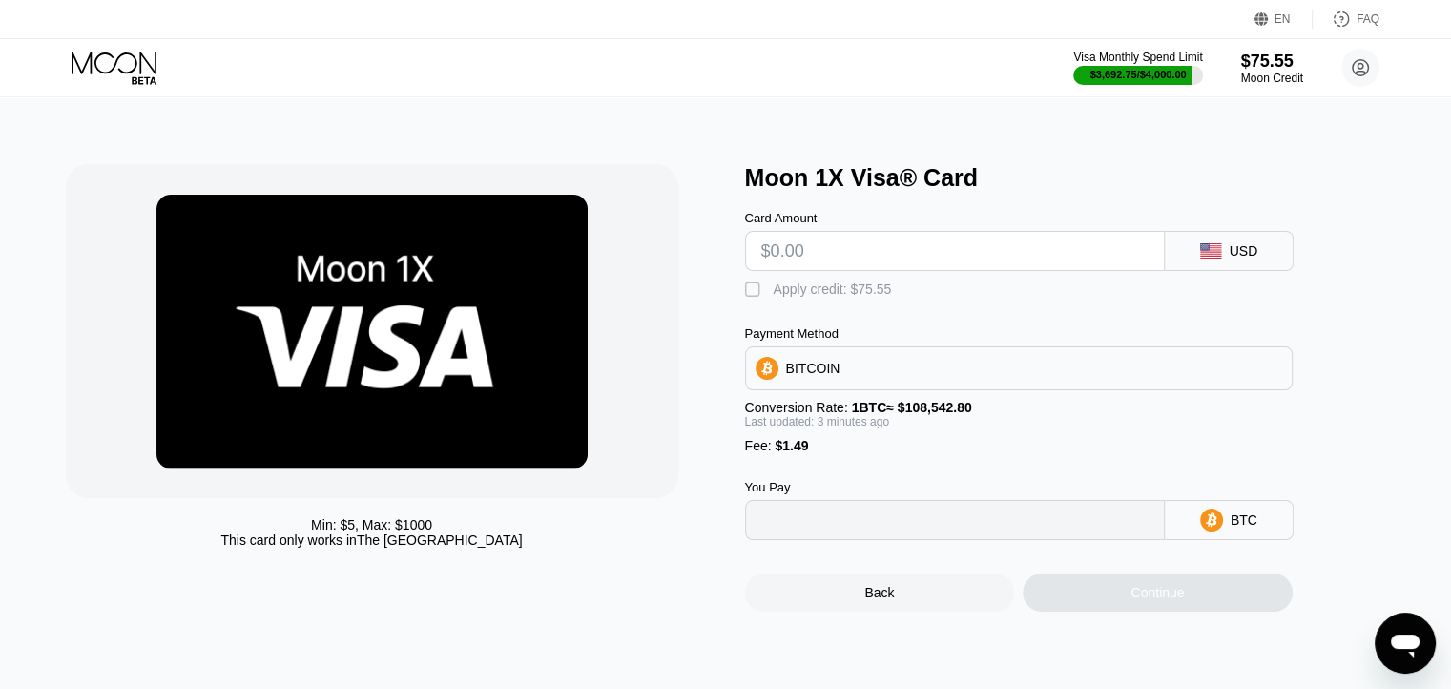
type input "0"
paste input "$20.25"
click at [897, 261] on input "text" at bounding box center [954, 251] width 387 height 38
type input "$20.25"
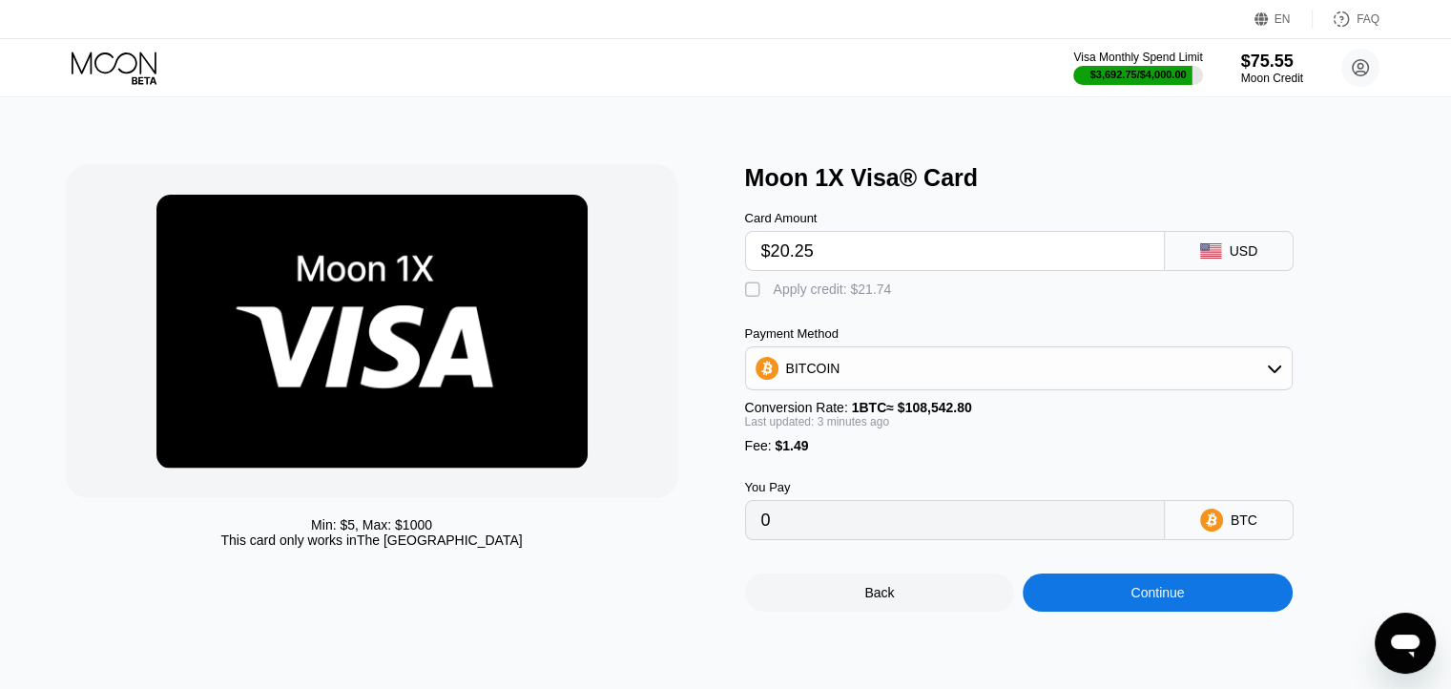
type input "0.00020029"
type input "$20.25"
click at [835, 296] on div "Apply credit: $21.74" at bounding box center [832, 288] width 118 height 15
type input "0"
click at [1081, 611] on div "Continue" at bounding box center [1157, 592] width 270 height 38
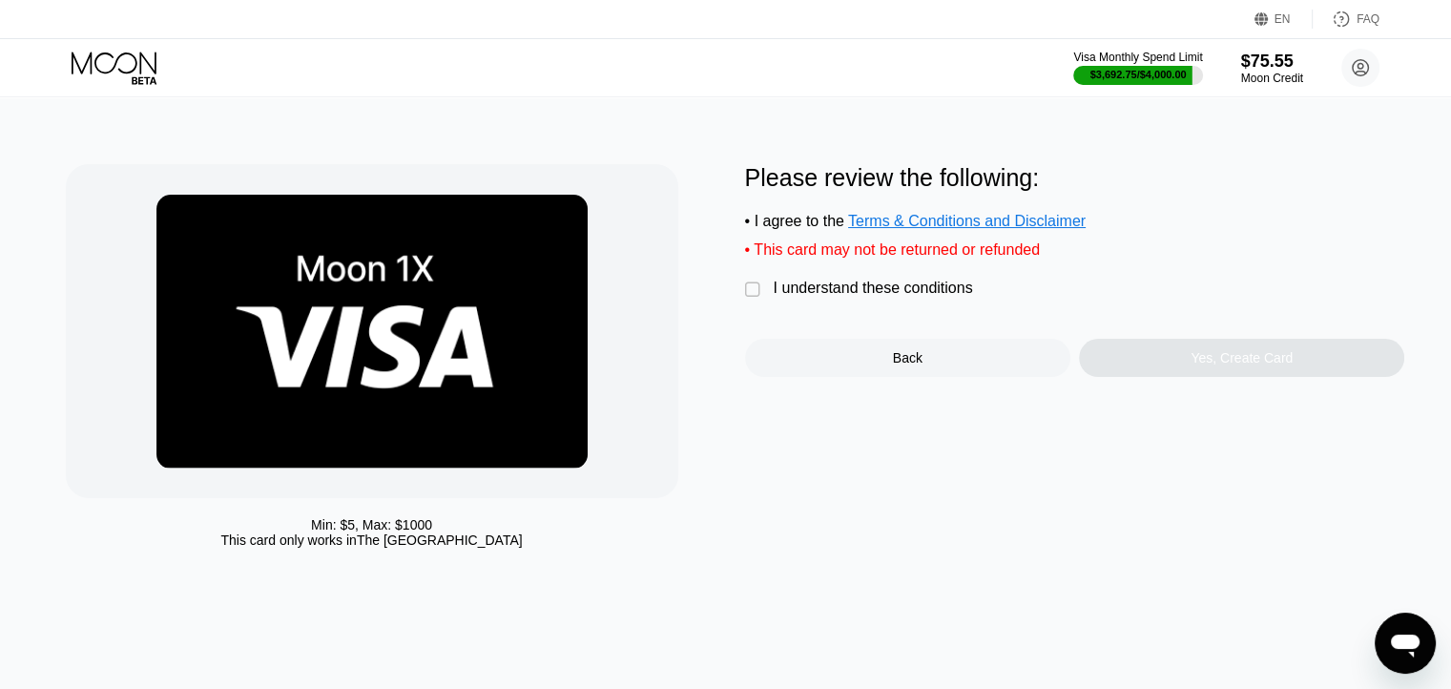
click at [879, 297] on div "I understand these conditions" at bounding box center [872, 287] width 199 height 17
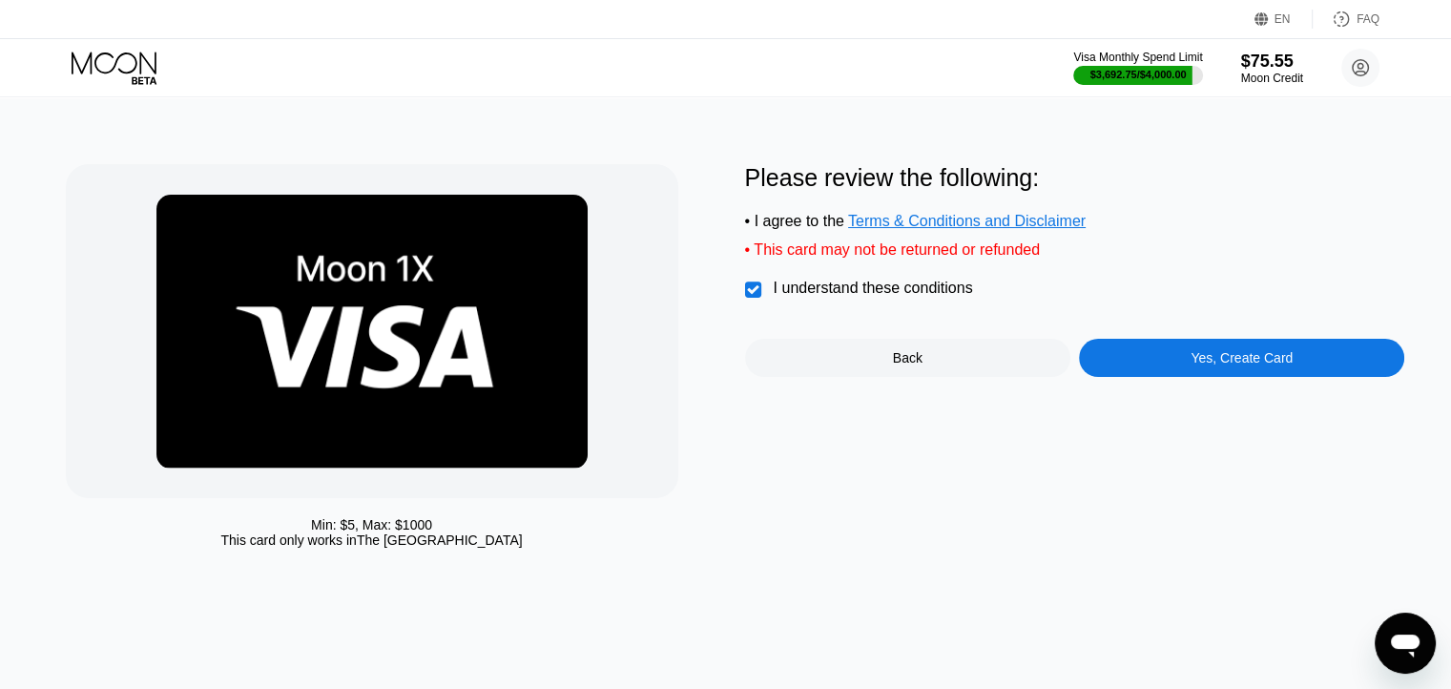
click at [1204, 365] on div "Yes, Create Card" at bounding box center [1241, 357] width 102 height 15
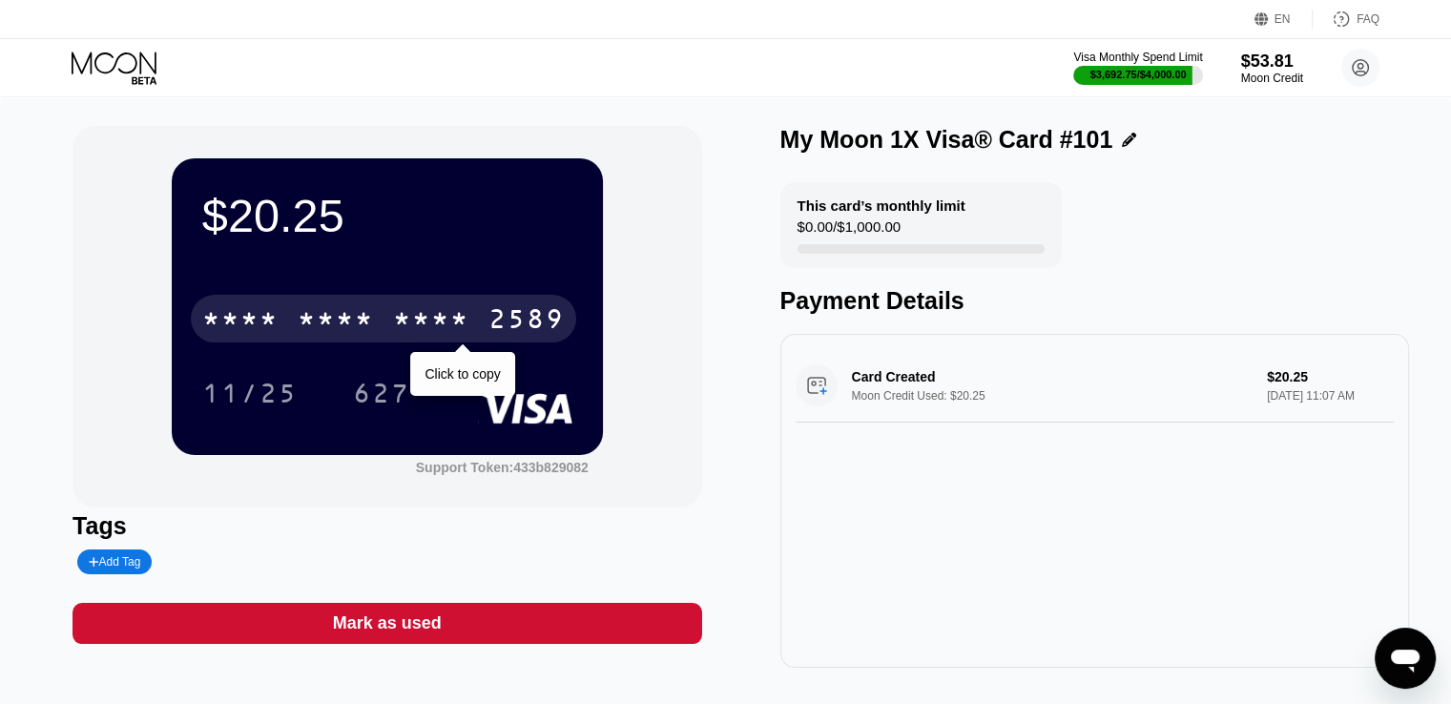
click at [506, 314] on div "2589" at bounding box center [526, 321] width 76 height 31
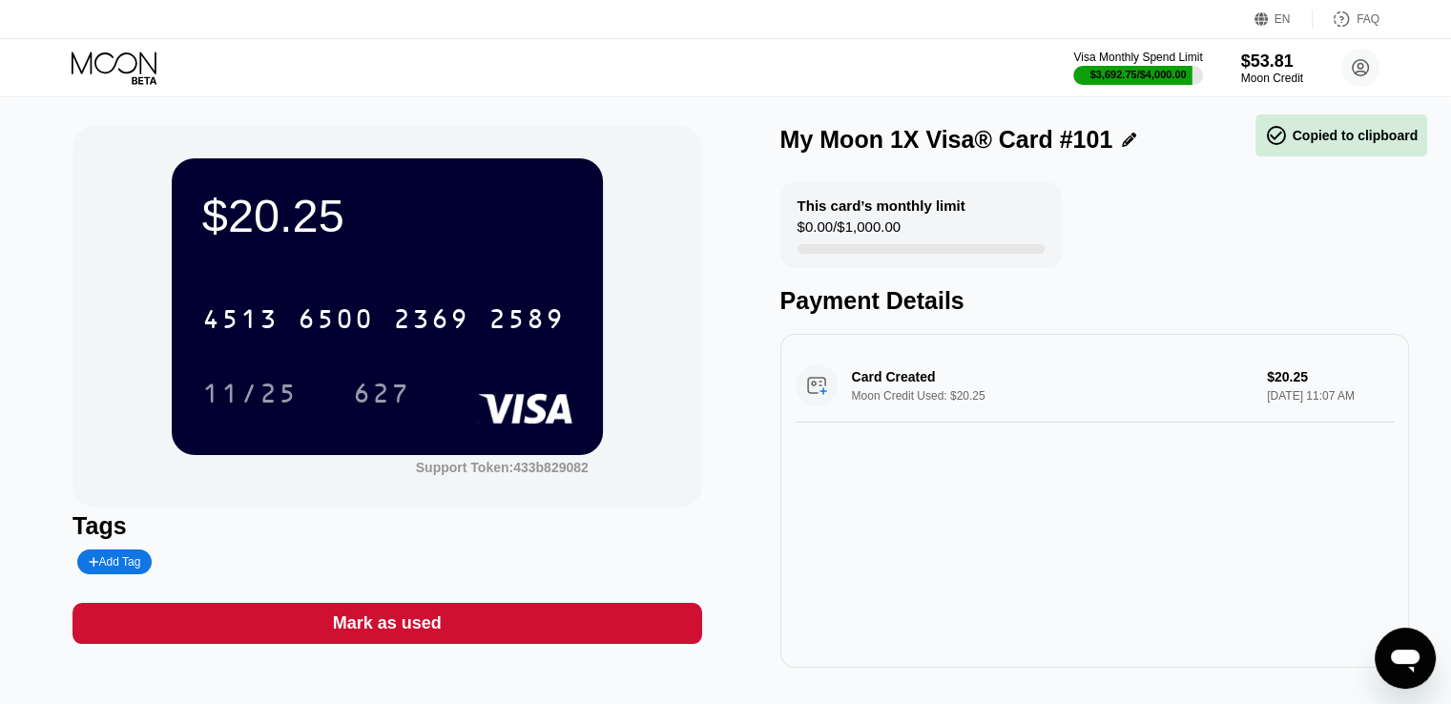
click at [526, 309] on div "2589" at bounding box center [526, 321] width 76 height 31
click at [122, 68] on icon at bounding box center [116, 68] width 89 height 33
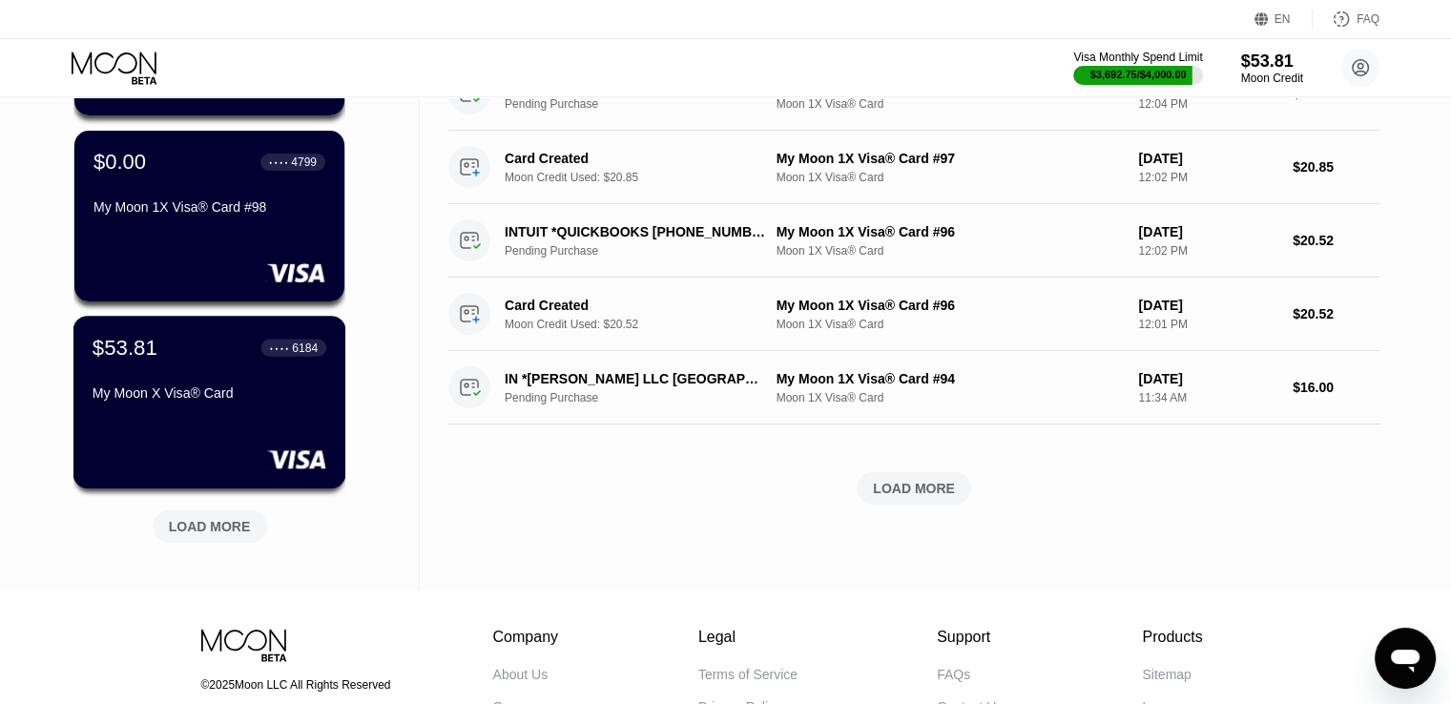
scroll to position [477, 0]
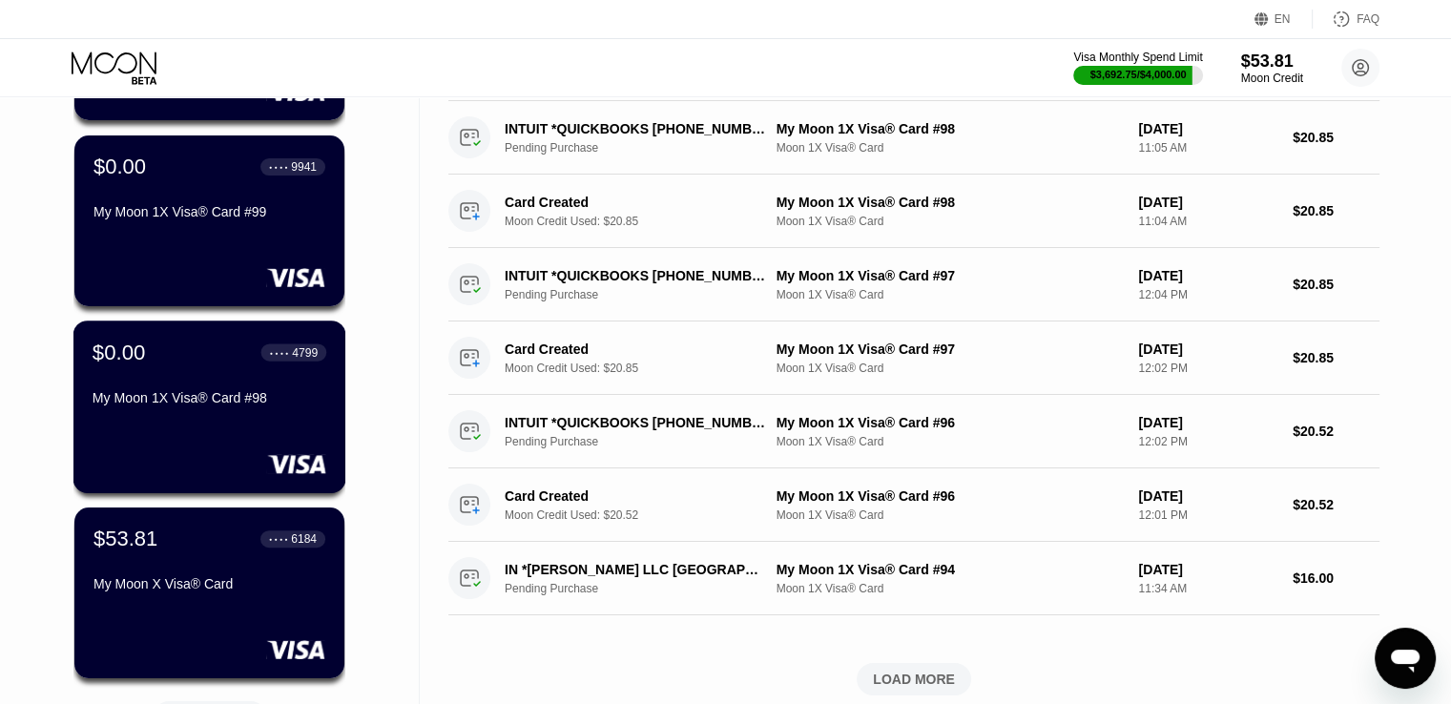
click at [181, 433] on div "$0.00 ● ● ● ● 4799 My Moon 1X Visa® Card #98" at bounding box center [209, 406] width 273 height 173
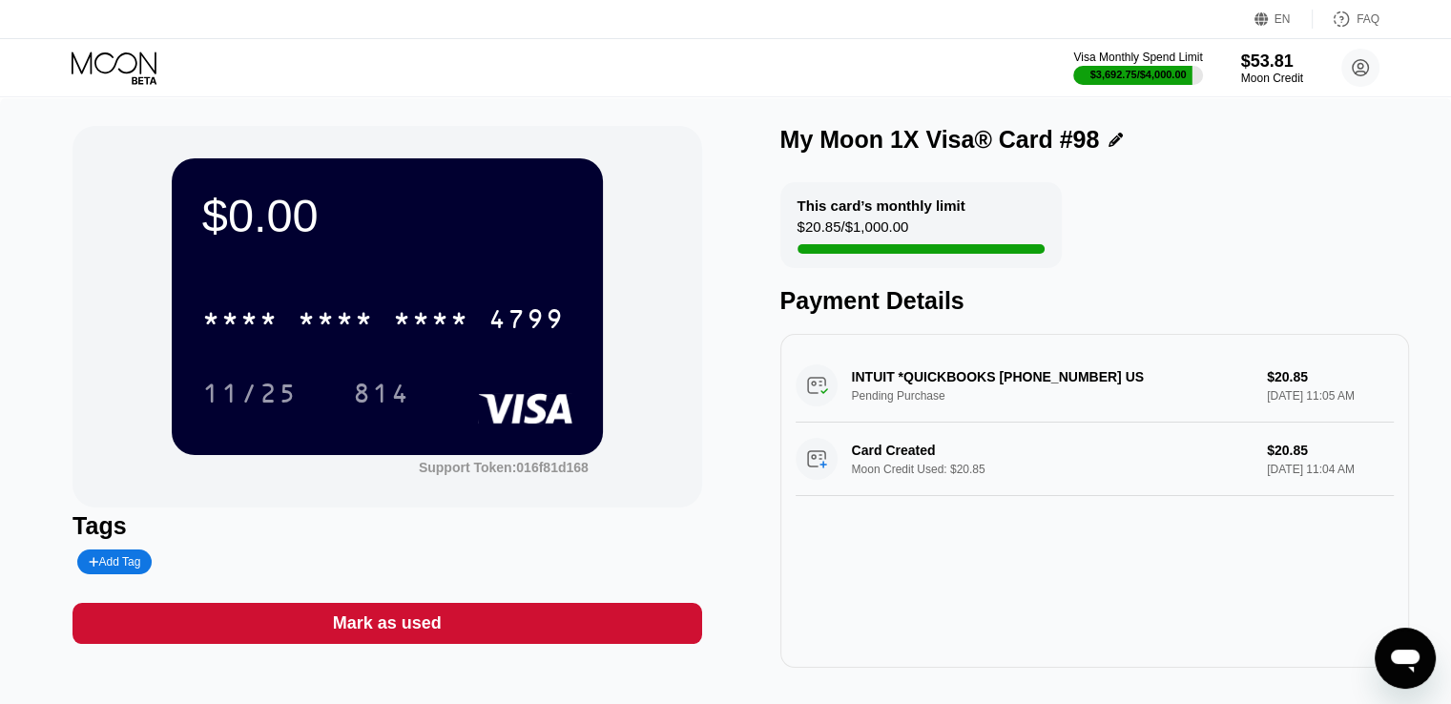
click at [423, 621] on div "Mark as used" at bounding box center [387, 623] width 109 height 22
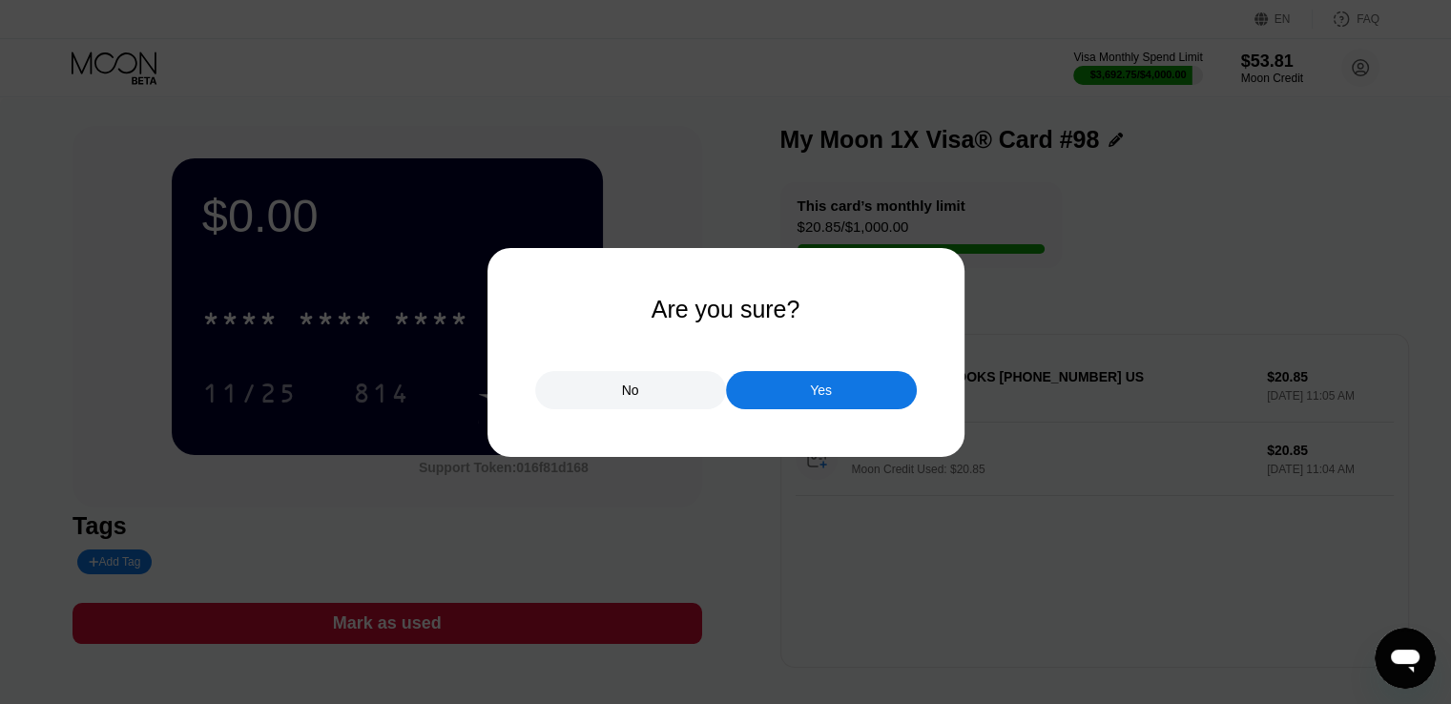
click at [797, 395] on div "Yes" at bounding box center [821, 390] width 191 height 38
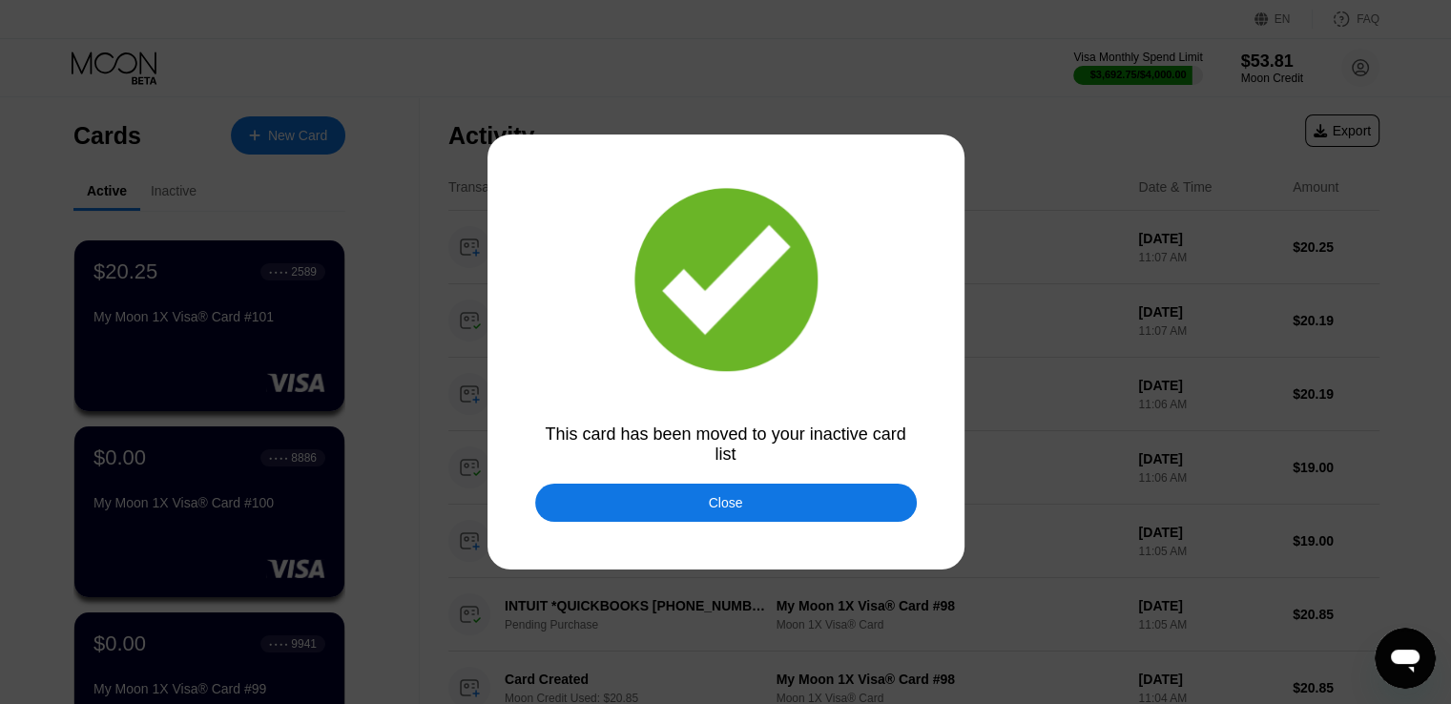
click at [634, 501] on div "Close" at bounding box center [725, 503] width 381 height 38
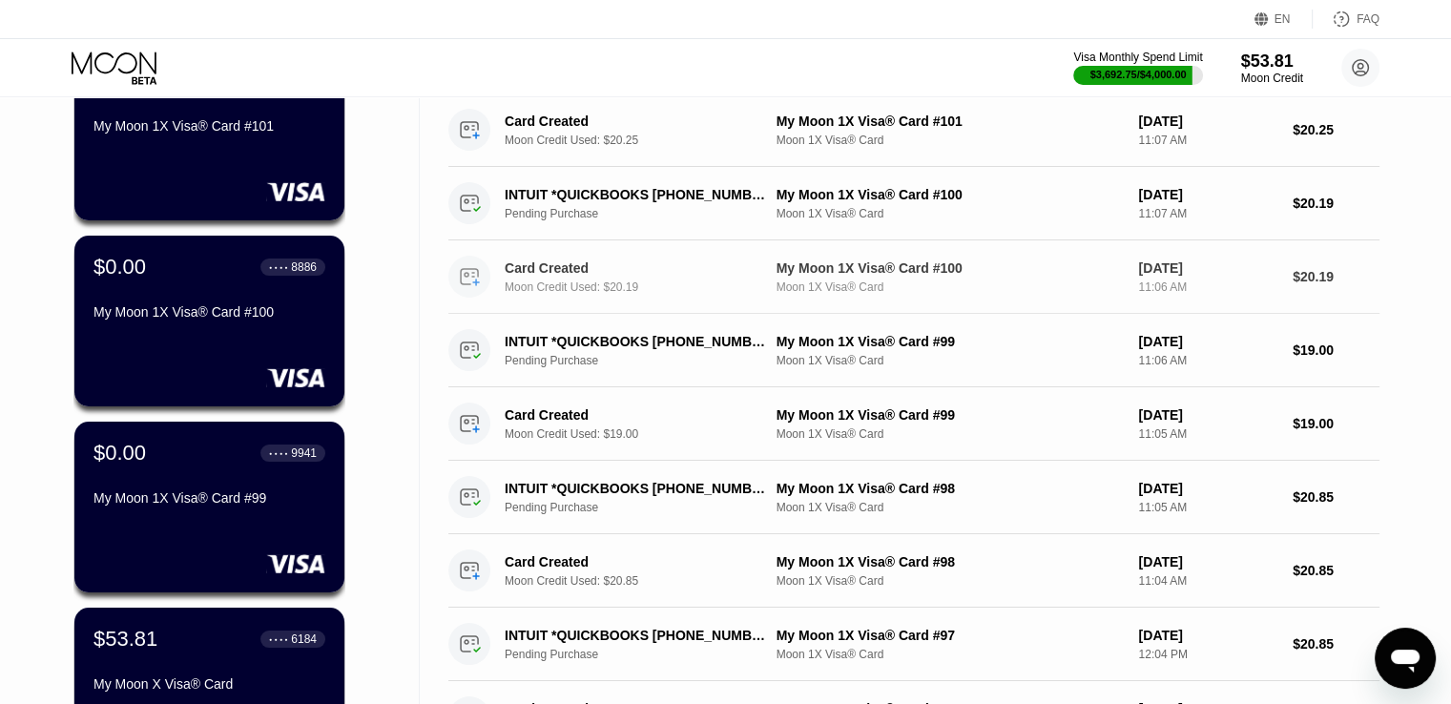
scroll to position [286, 0]
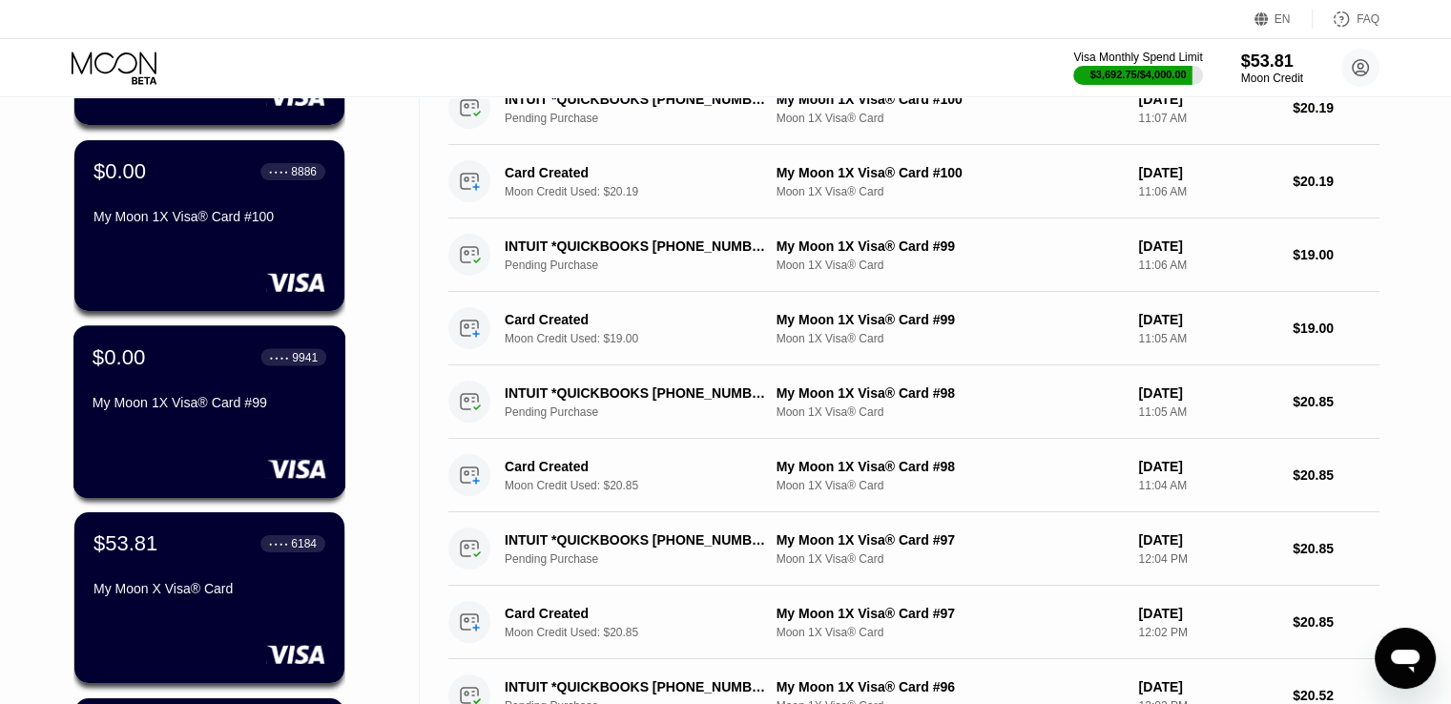
click at [232, 442] on div "$0.00 ● ● ● ● 9941 My Moon 1X Visa® Card #99" at bounding box center [209, 411] width 273 height 173
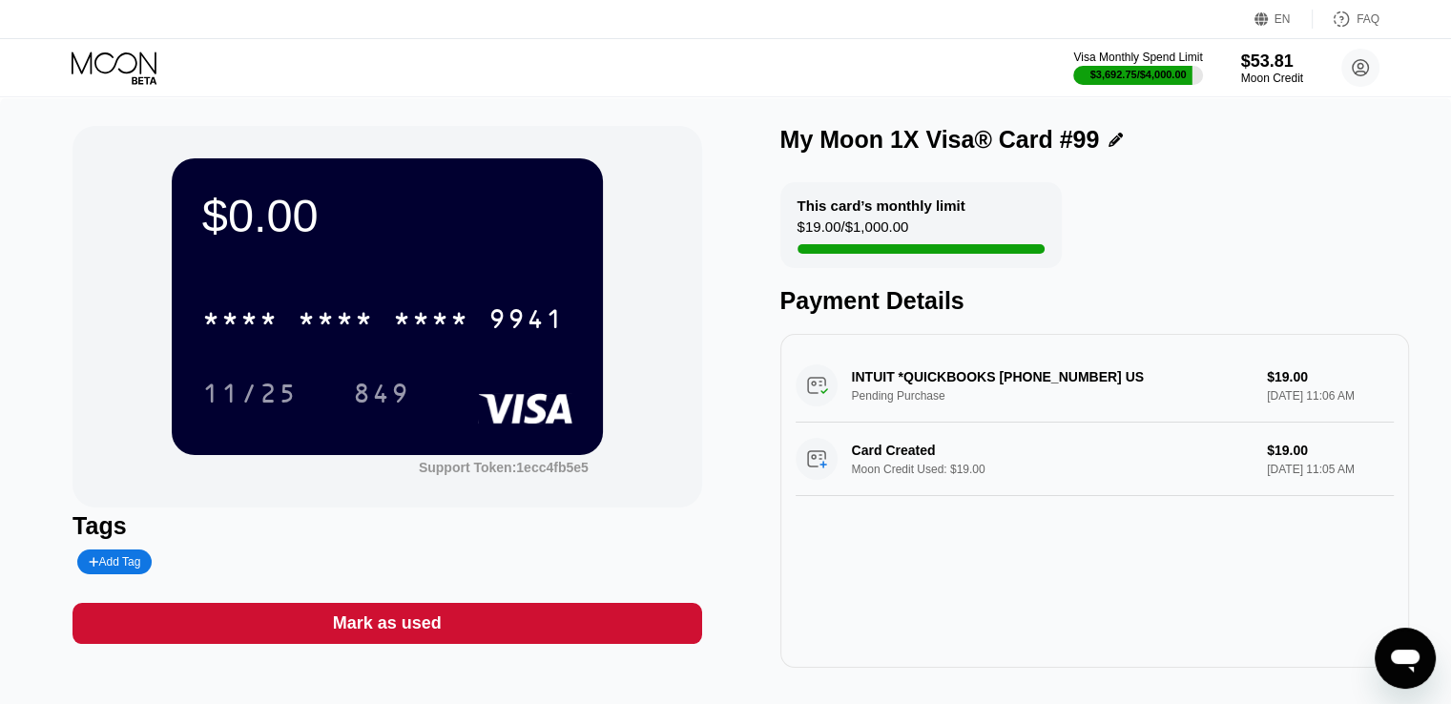
click at [373, 620] on div "Mark as used" at bounding box center [387, 623] width 109 height 22
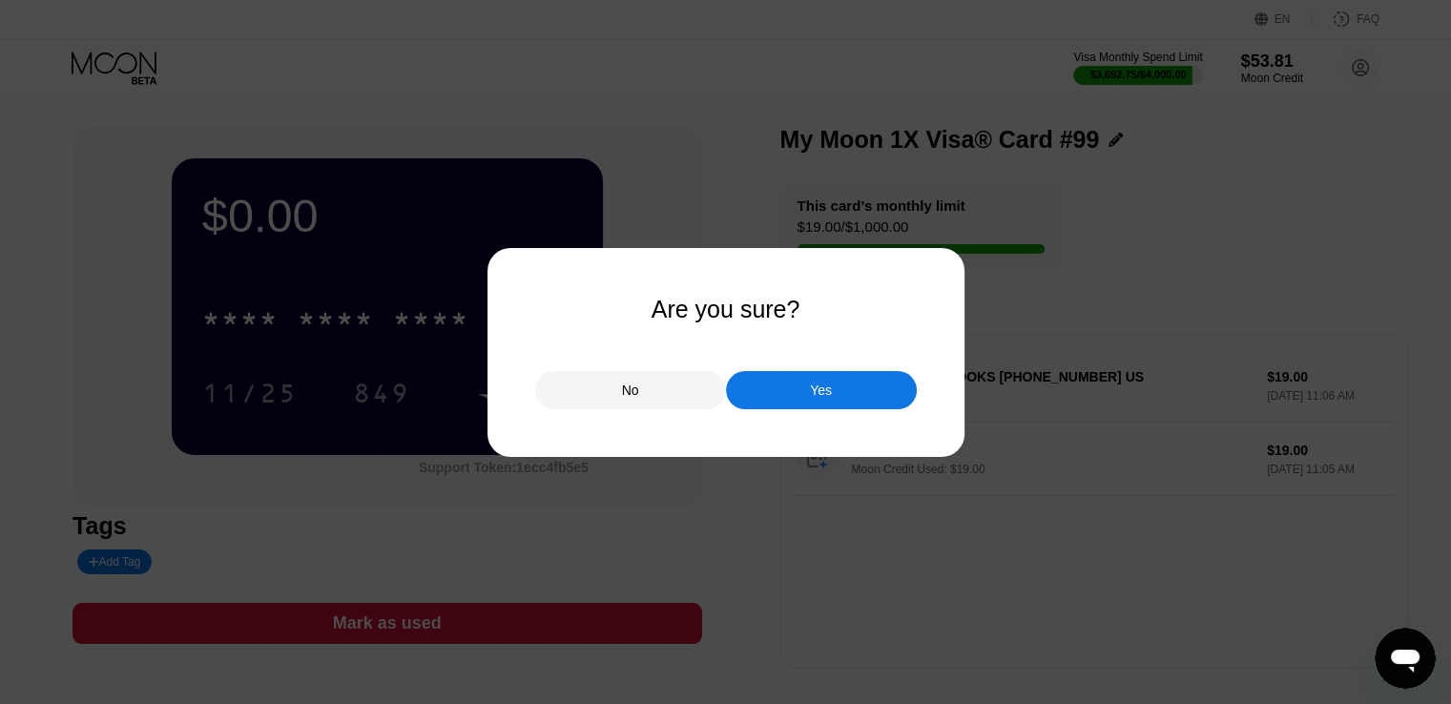
click at [797, 387] on div "Yes" at bounding box center [821, 390] width 191 height 38
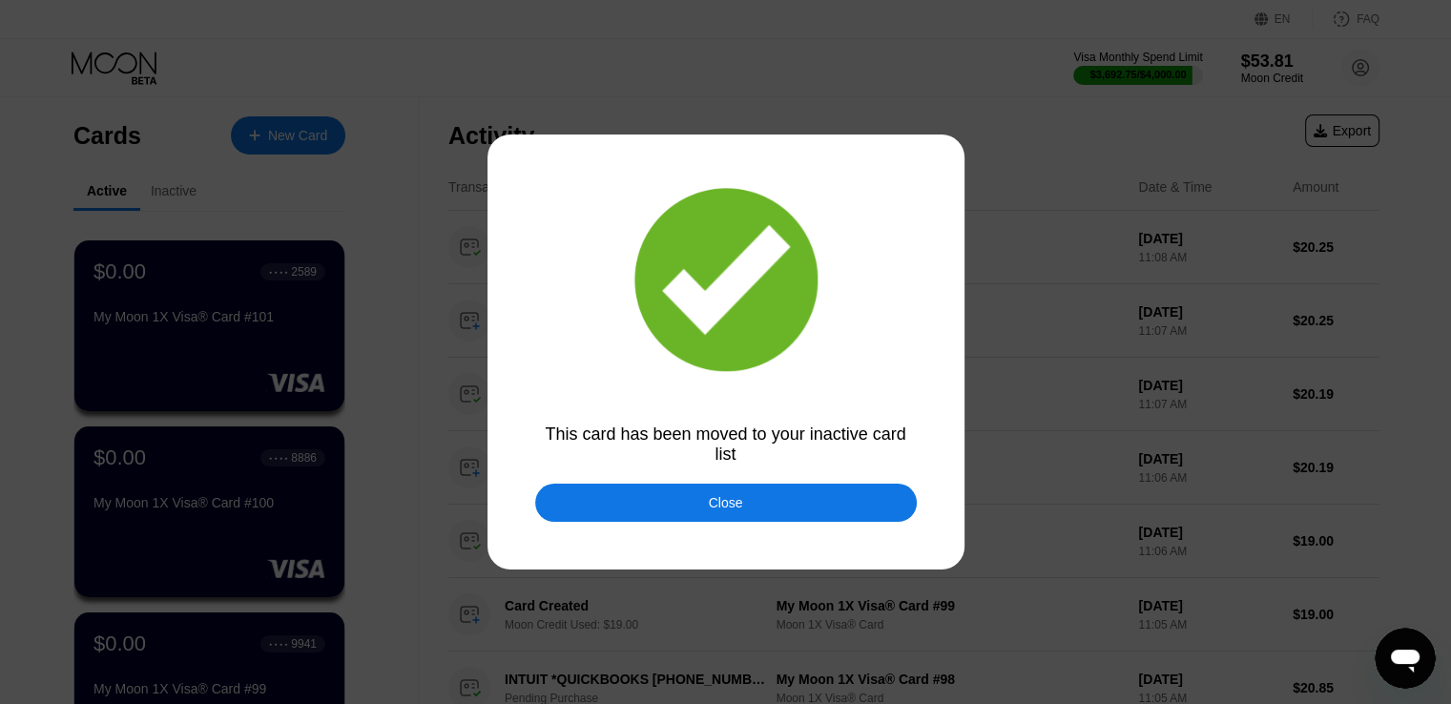
click at [654, 499] on div "Close" at bounding box center [725, 503] width 381 height 38
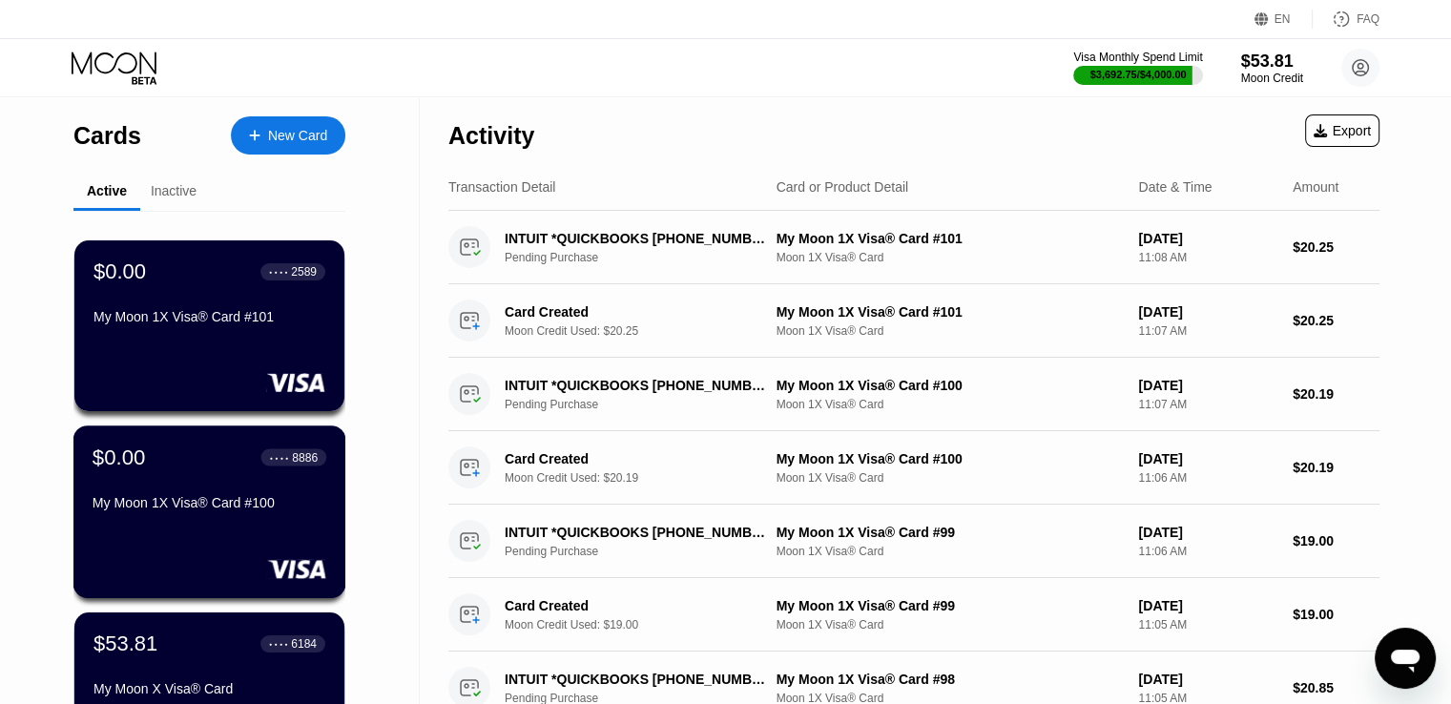
click at [227, 508] on div "My Moon 1X Visa® Card #100" at bounding box center [210, 502] width 234 height 15
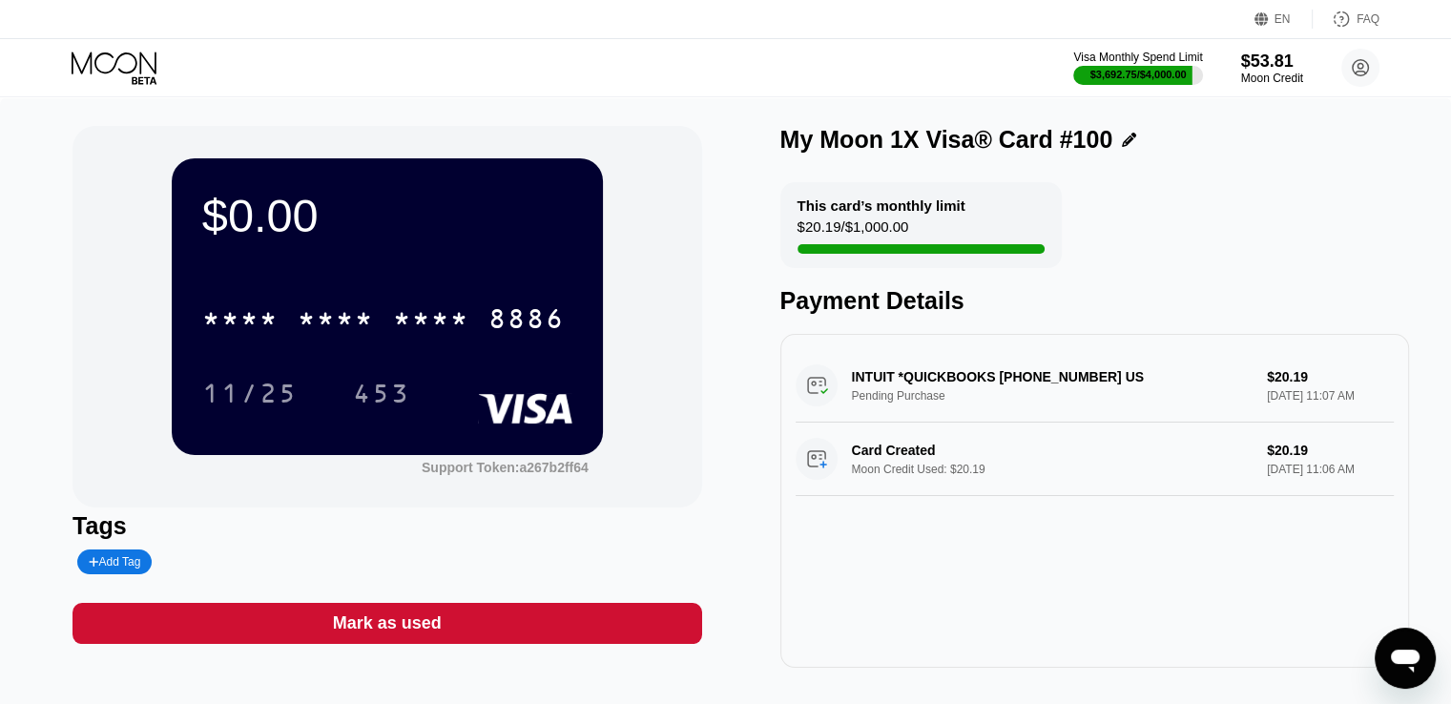
click at [350, 621] on div "Mark as used" at bounding box center [387, 623] width 109 height 22
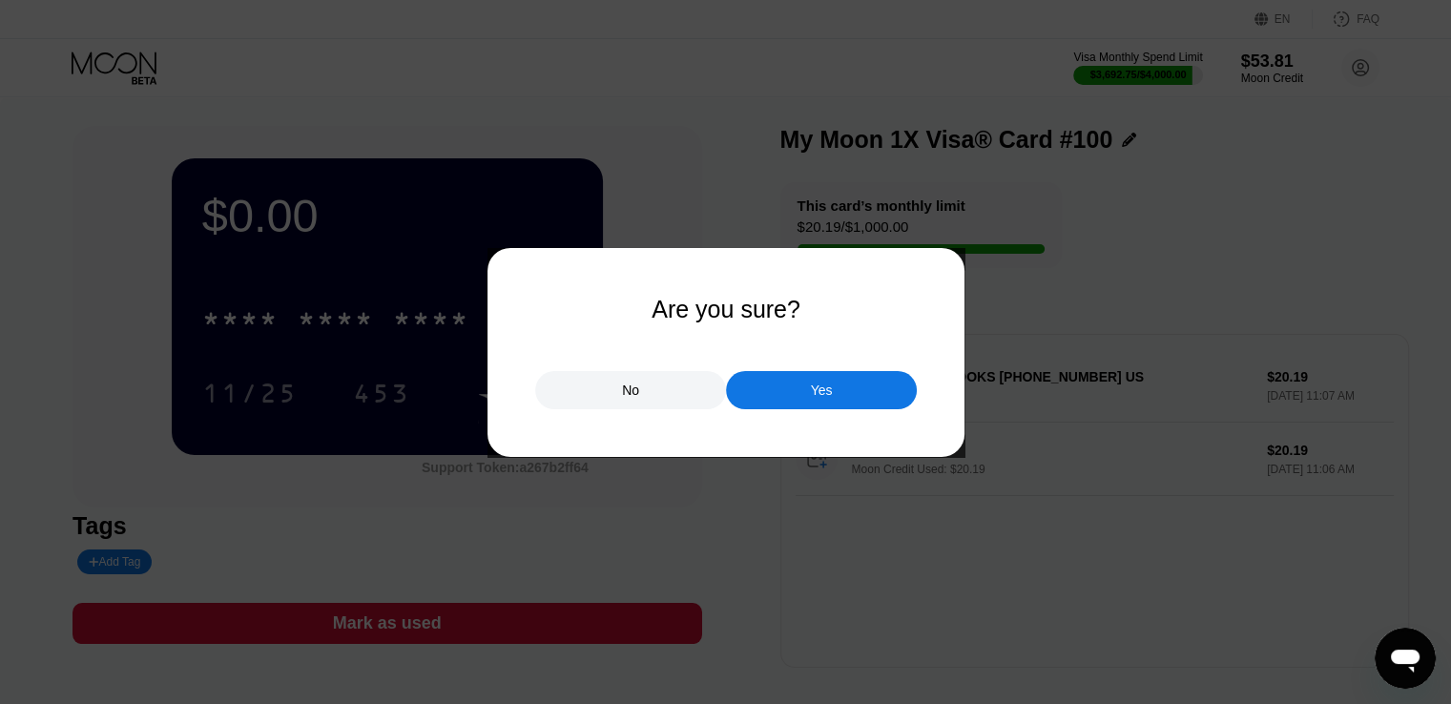
click at [804, 405] on div "Yes" at bounding box center [821, 390] width 191 height 38
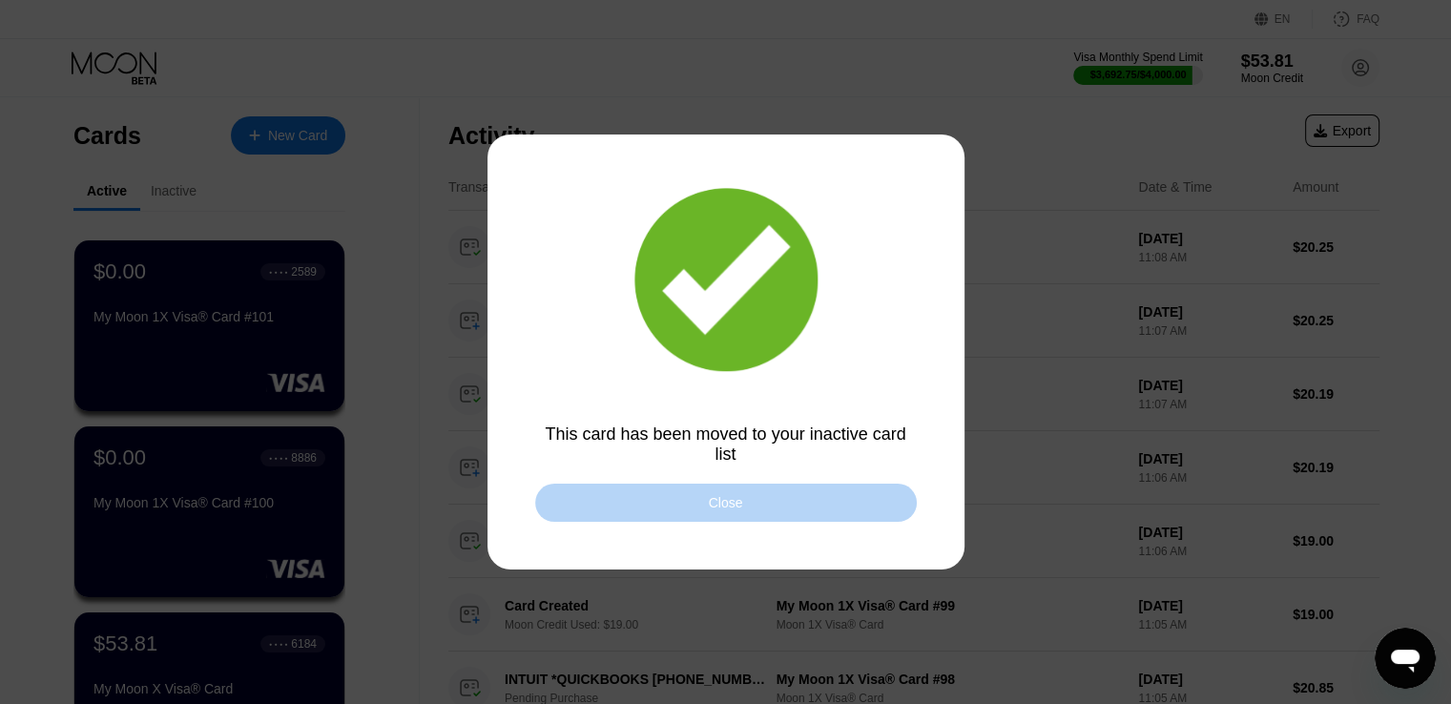
click at [598, 505] on div "Close" at bounding box center [725, 503] width 381 height 38
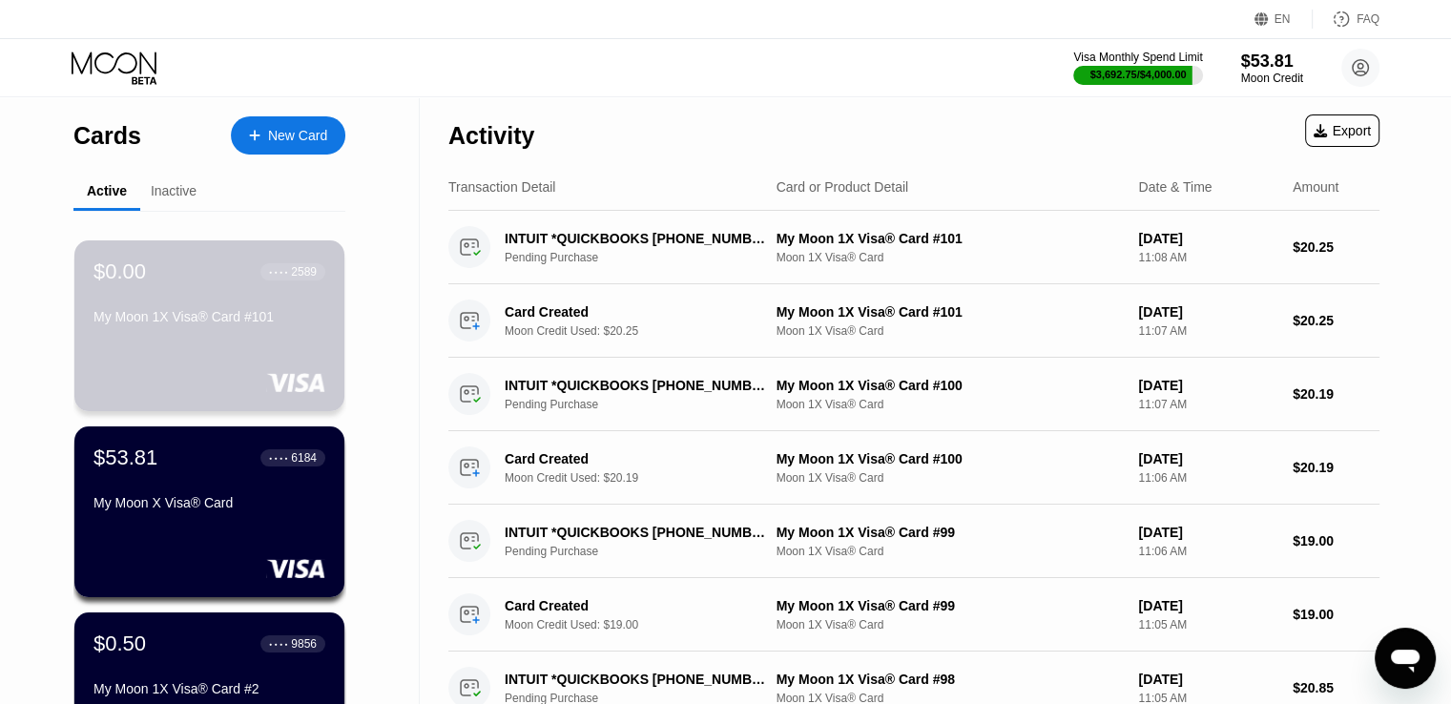
click at [233, 360] on div "$0.00 ● ● ● ● 2589 My Moon 1X Visa® Card #101" at bounding box center [209, 325] width 270 height 171
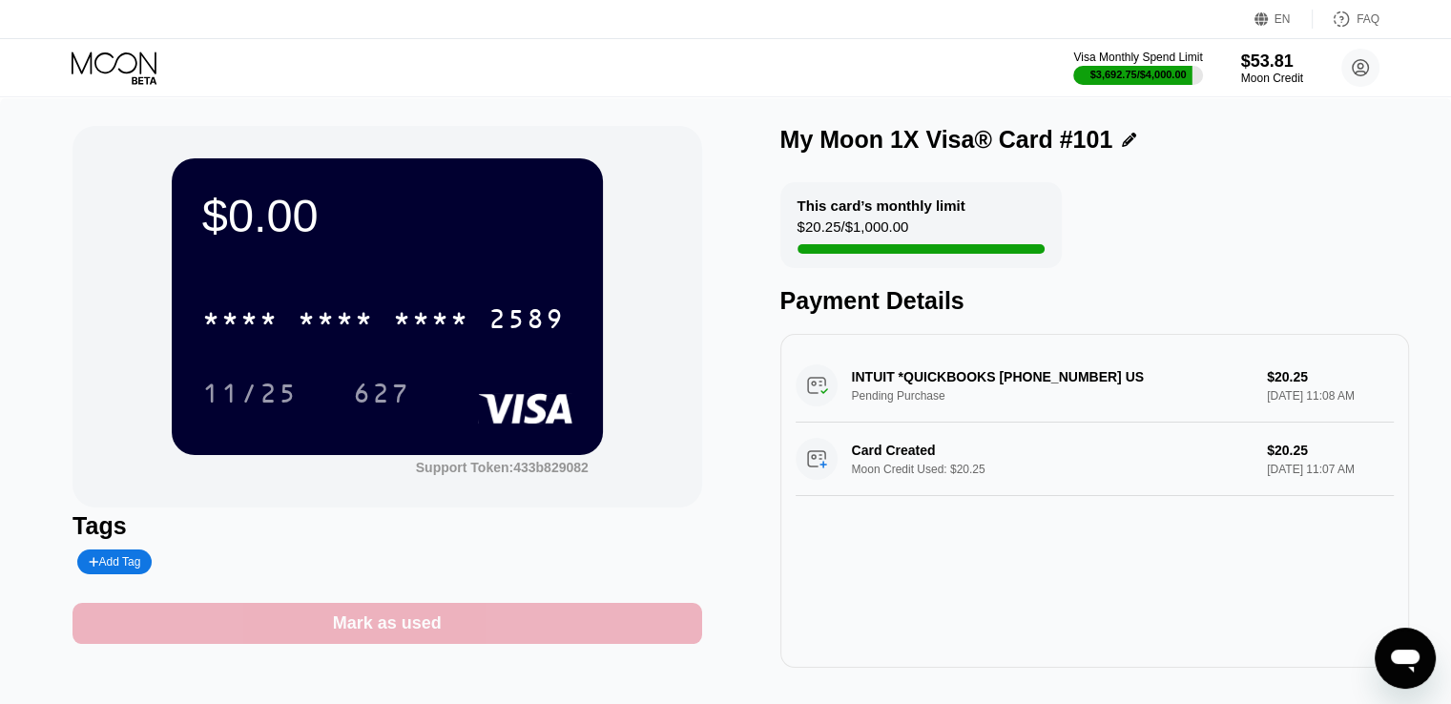
click at [385, 616] on div "Mark as used" at bounding box center [386, 623] width 629 height 41
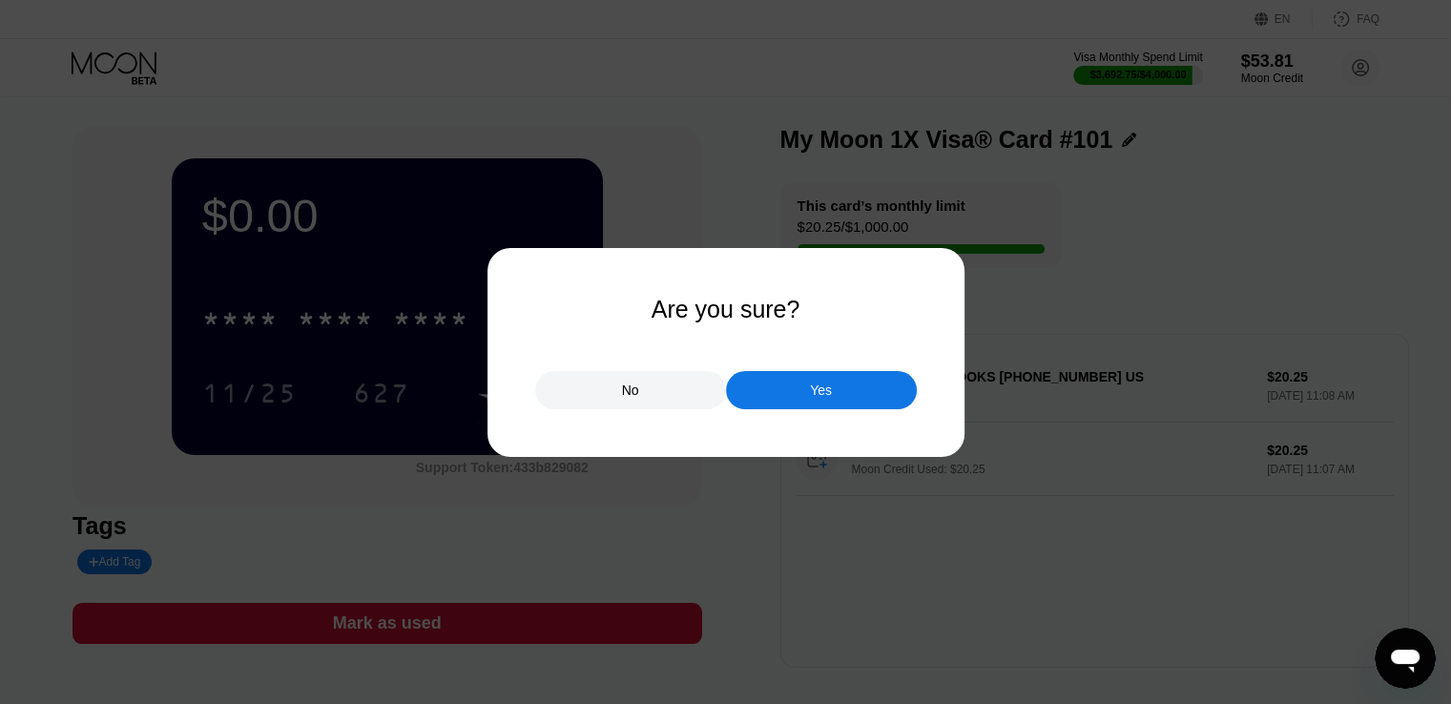
click at [780, 388] on div "Yes" at bounding box center [821, 390] width 191 height 38
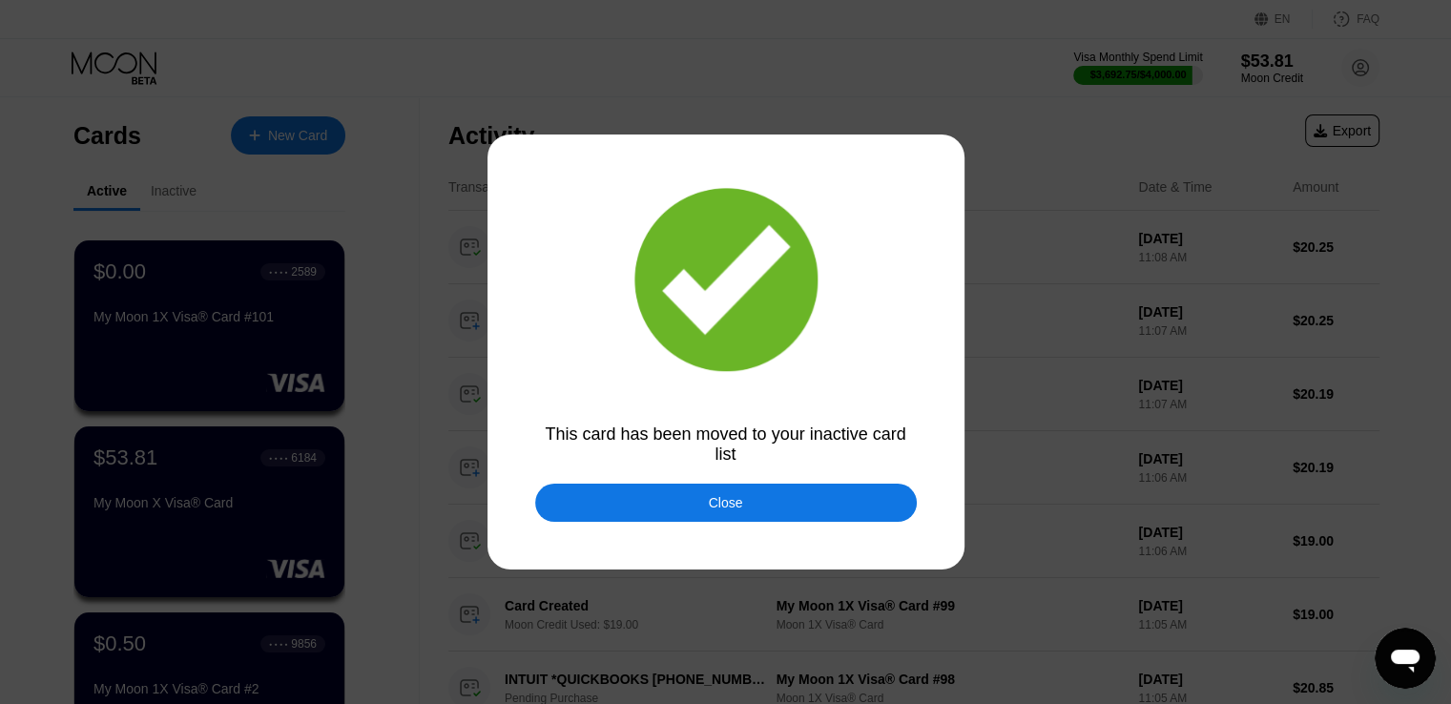
click at [618, 505] on div "Close" at bounding box center [725, 503] width 381 height 38
